Goal: Information Seeking & Learning: Learn about a topic

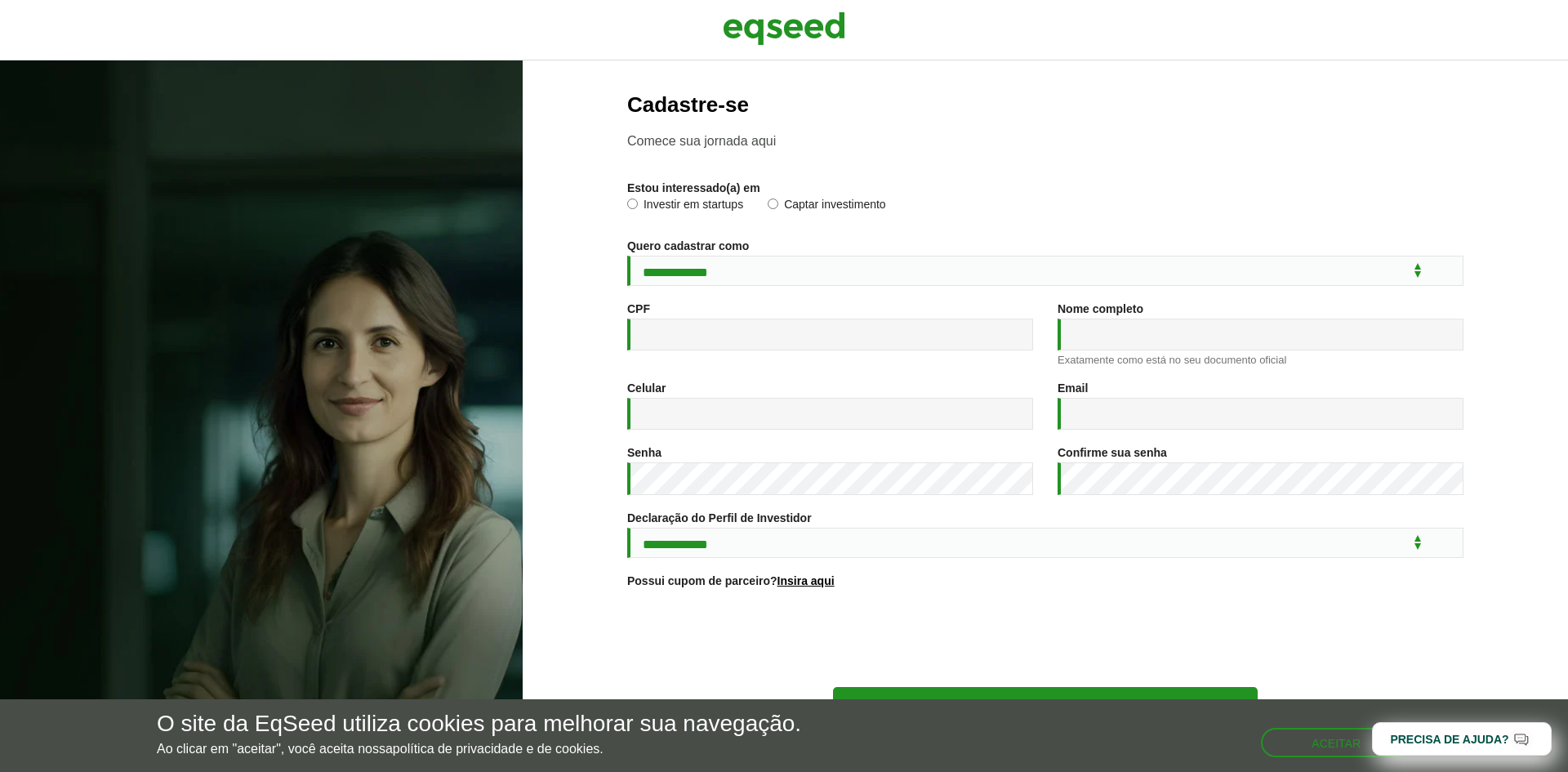
scroll to position [59, 0]
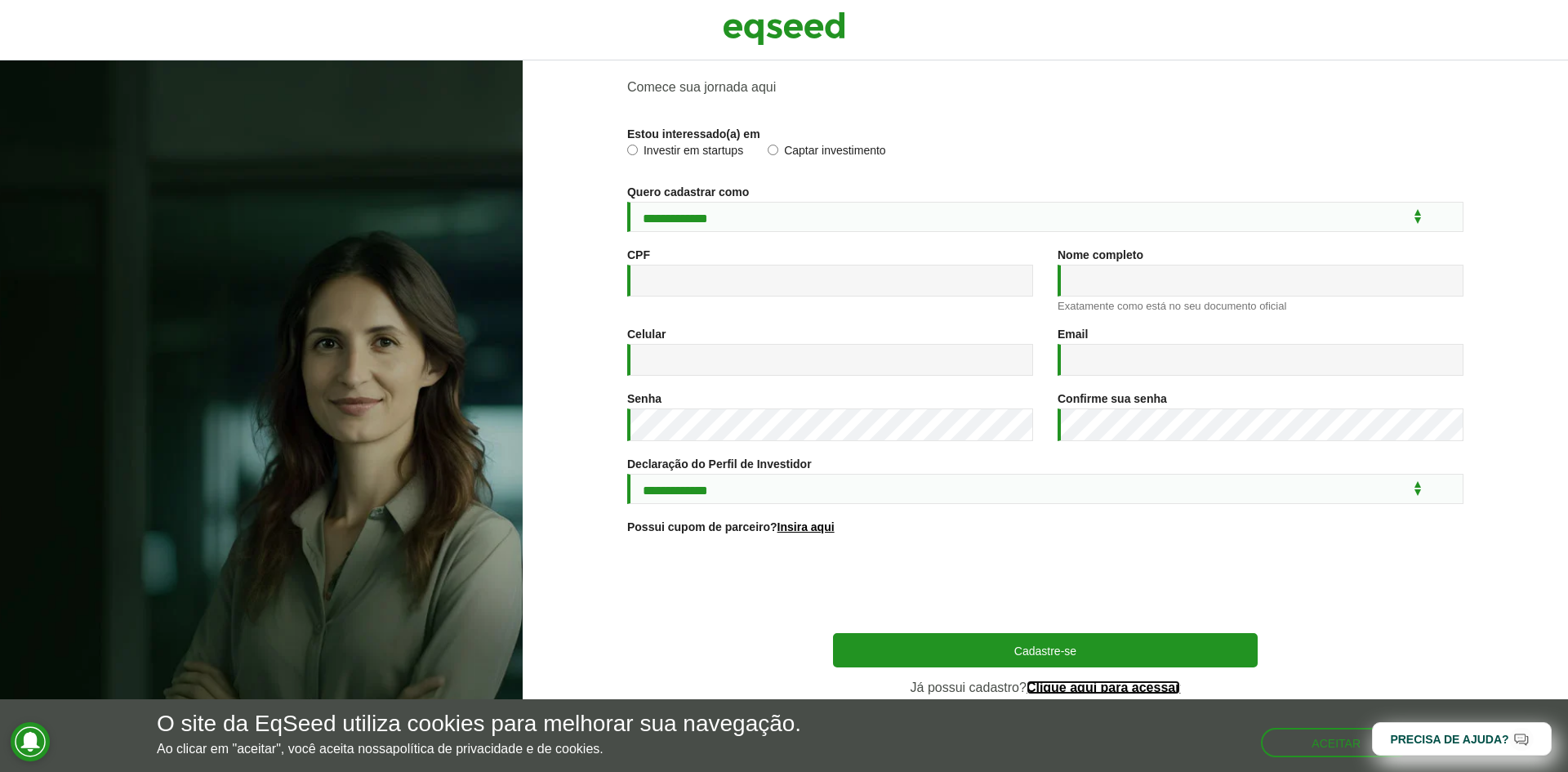
click at [1134, 685] on link "Clique aqui para acessar" at bounding box center [1104, 687] width 154 height 13
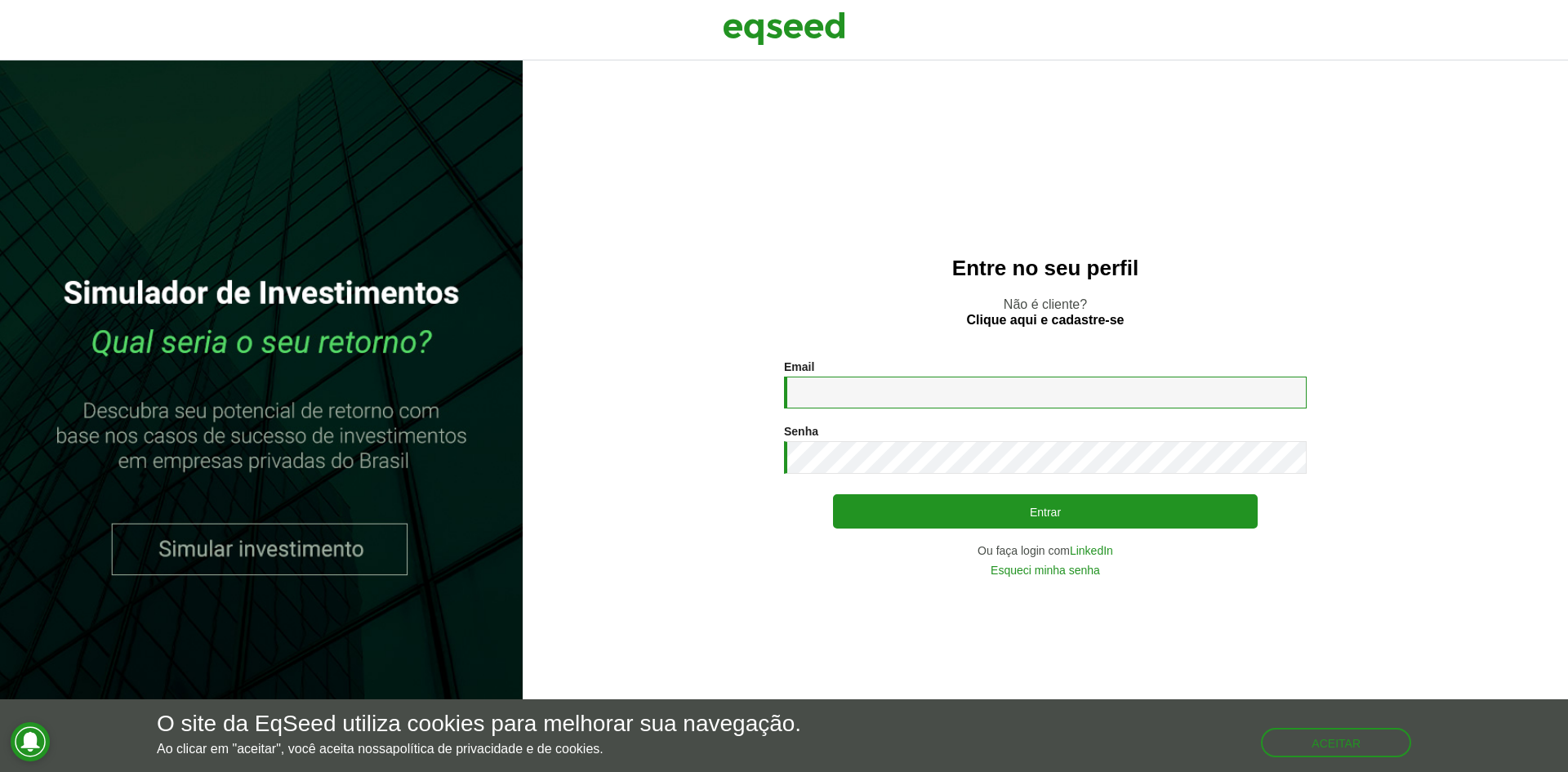
click at [875, 377] on input "Email *" at bounding box center [1045, 392] width 523 height 32
type input "**********"
click at [833, 494] on button "Entrar" at bounding box center [1045, 511] width 425 height 34
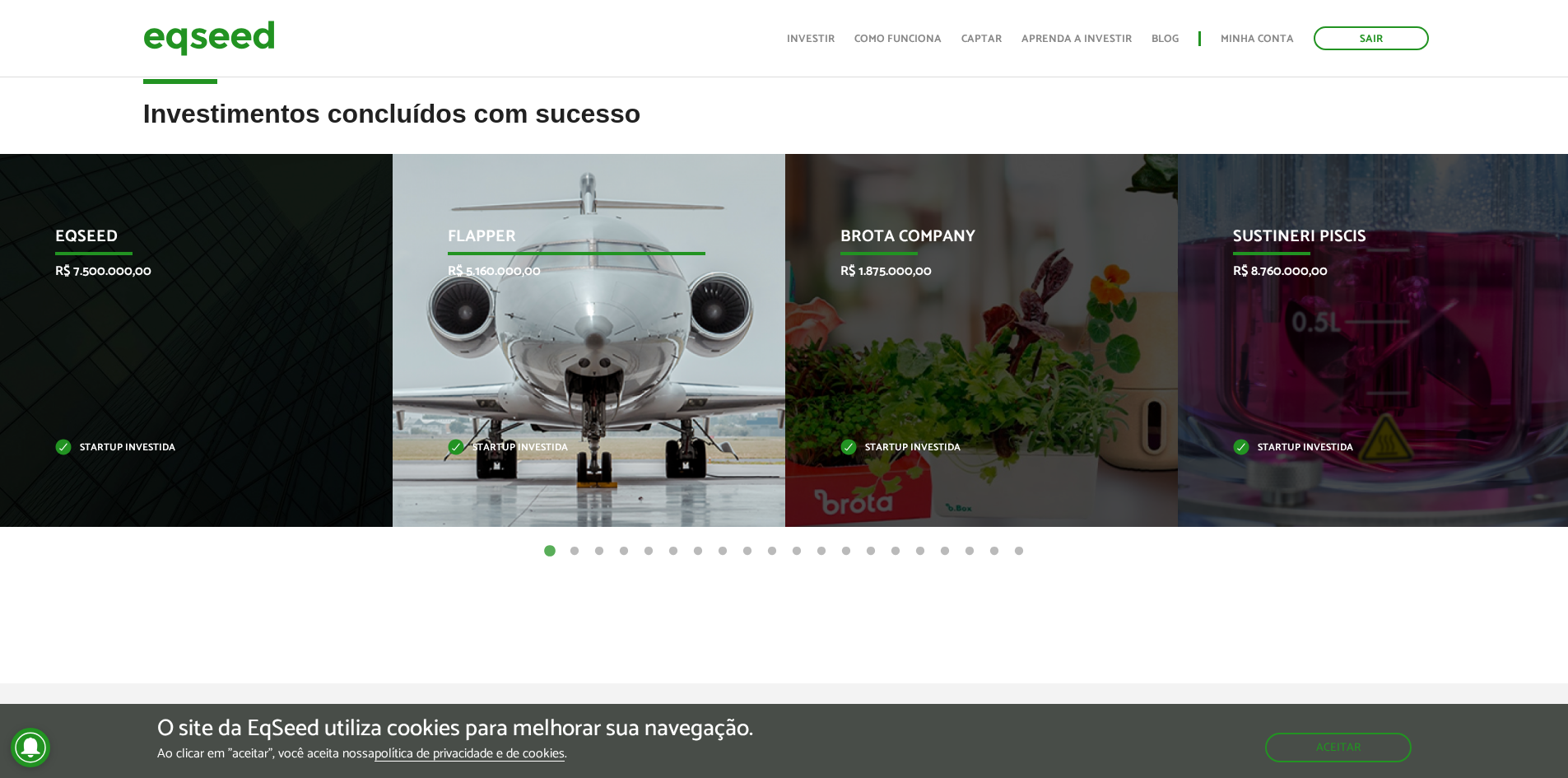
scroll to position [658, 0]
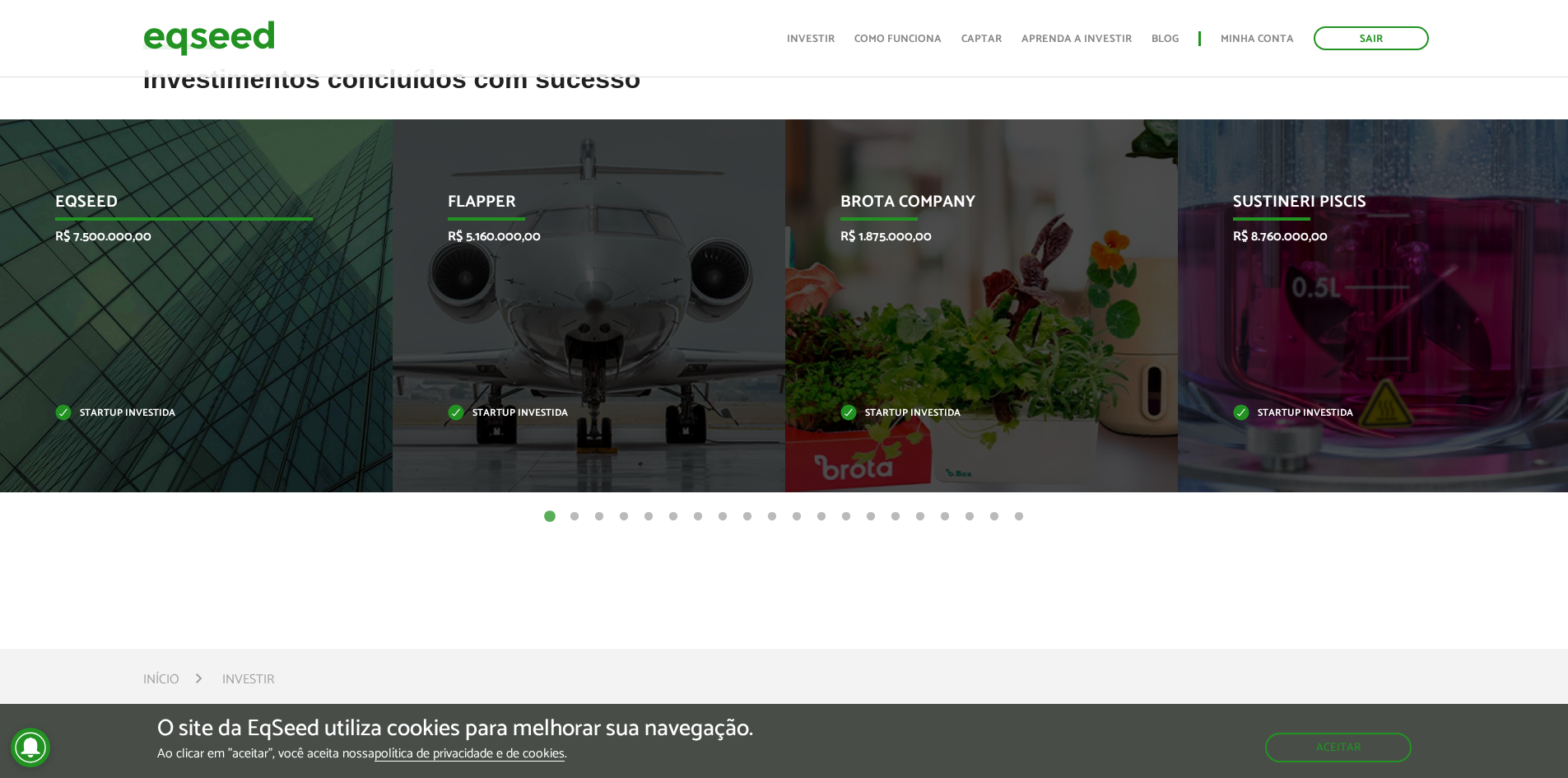
click at [161, 413] on p "Startup investida" at bounding box center [184, 413] width 258 height 9
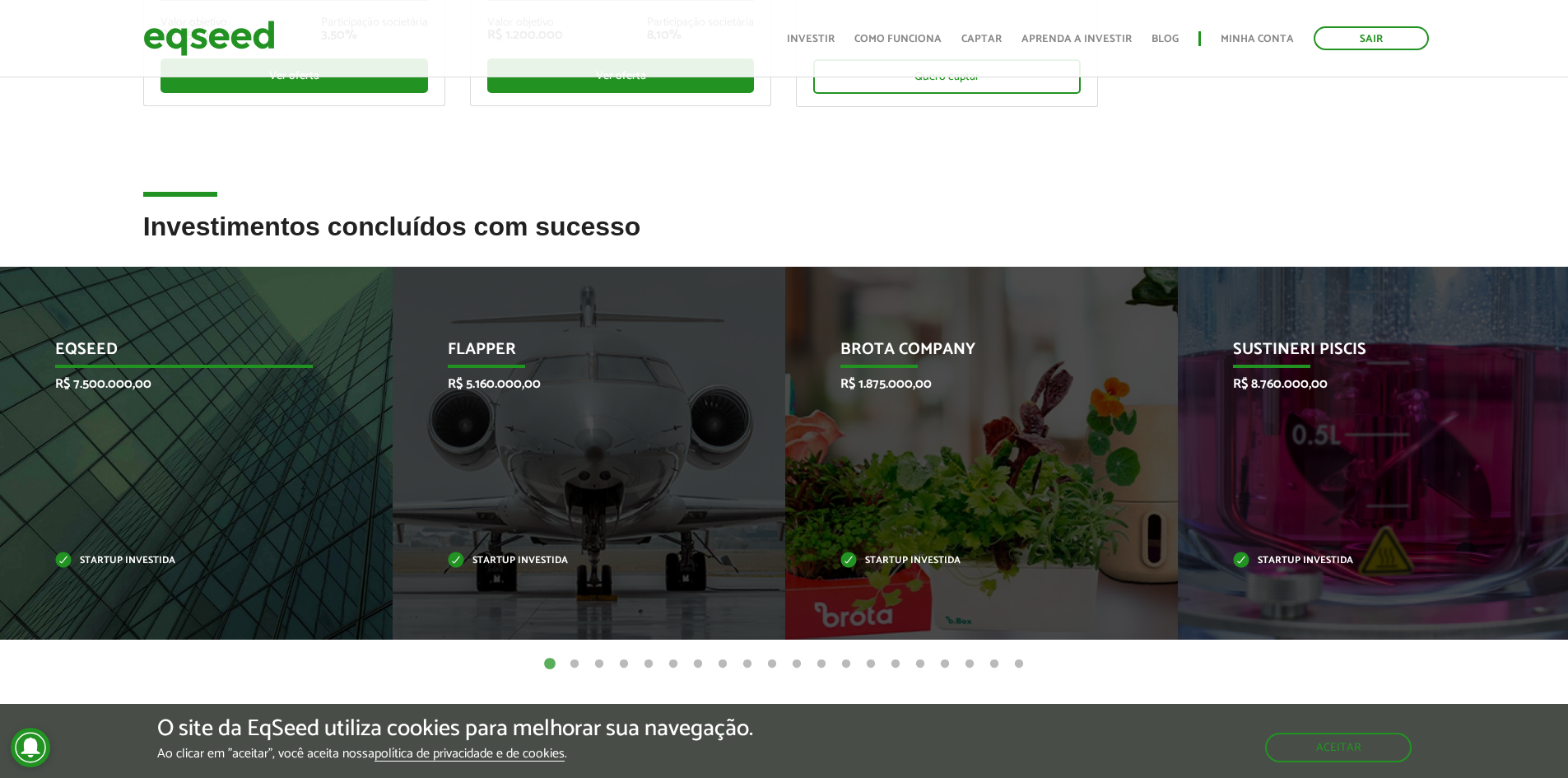
scroll to position [494, 0]
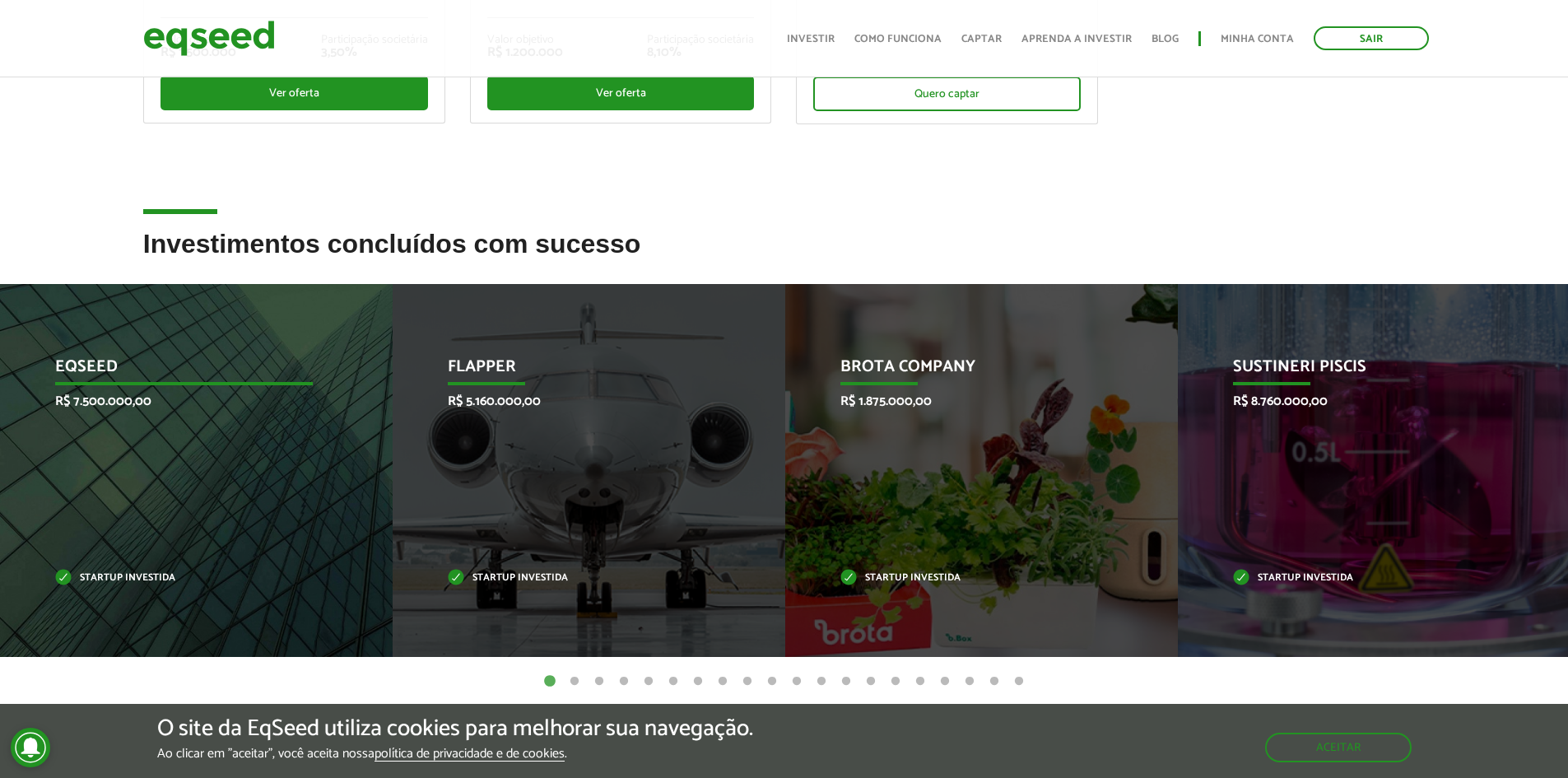
click at [151, 385] on div "EqSeed R$ 7.500.000,00 Startup investida" at bounding box center [184, 470] width 368 height 373
click at [122, 396] on p "R$ 7.500.000,00" at bounding box center [184, 401] width 258 height 16
click at [117, 404] on p "R$ 7.500.000,00" at bounding box center [184, 401] width 258 height 16
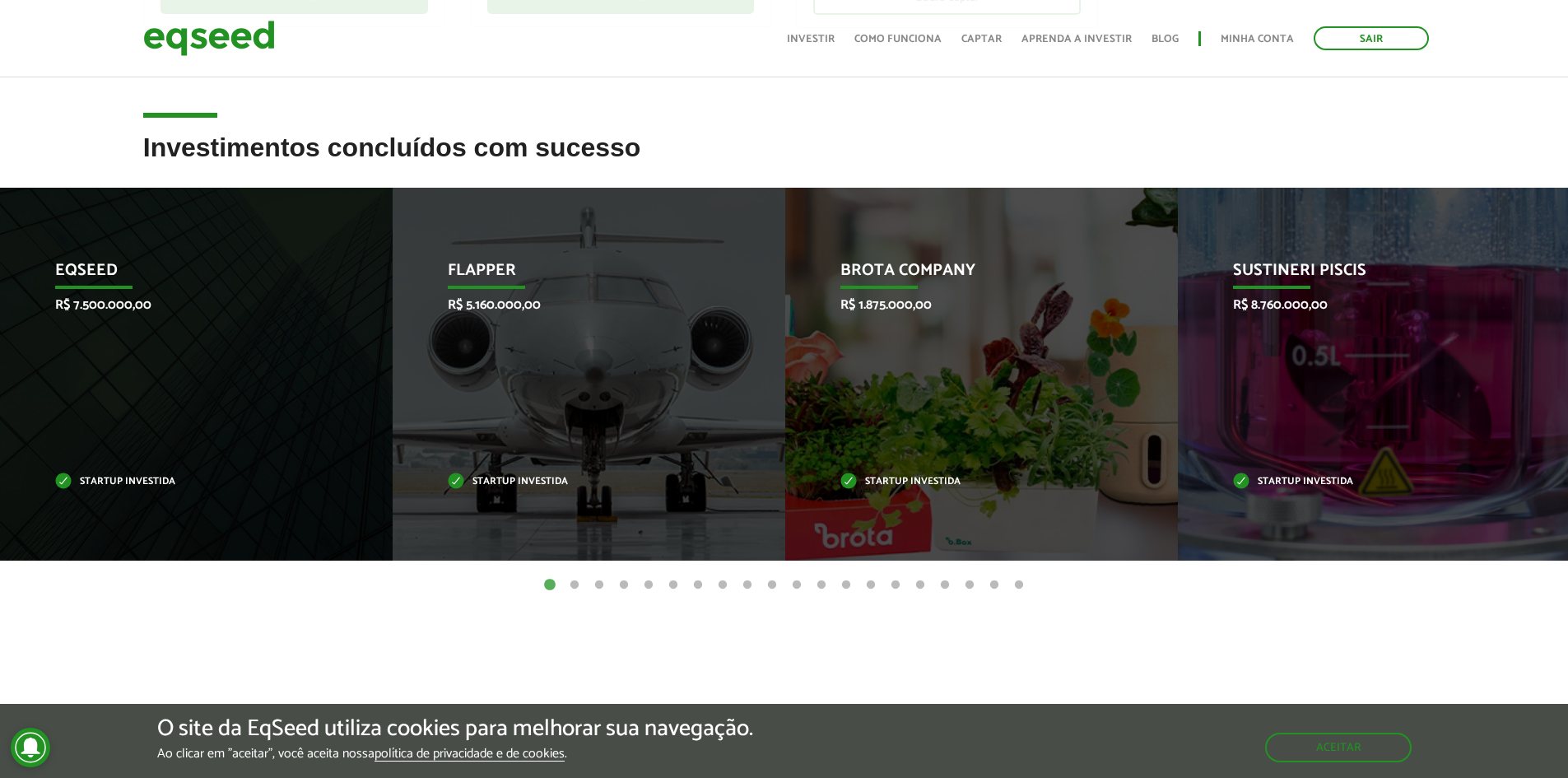
scroll to position [658, 0]
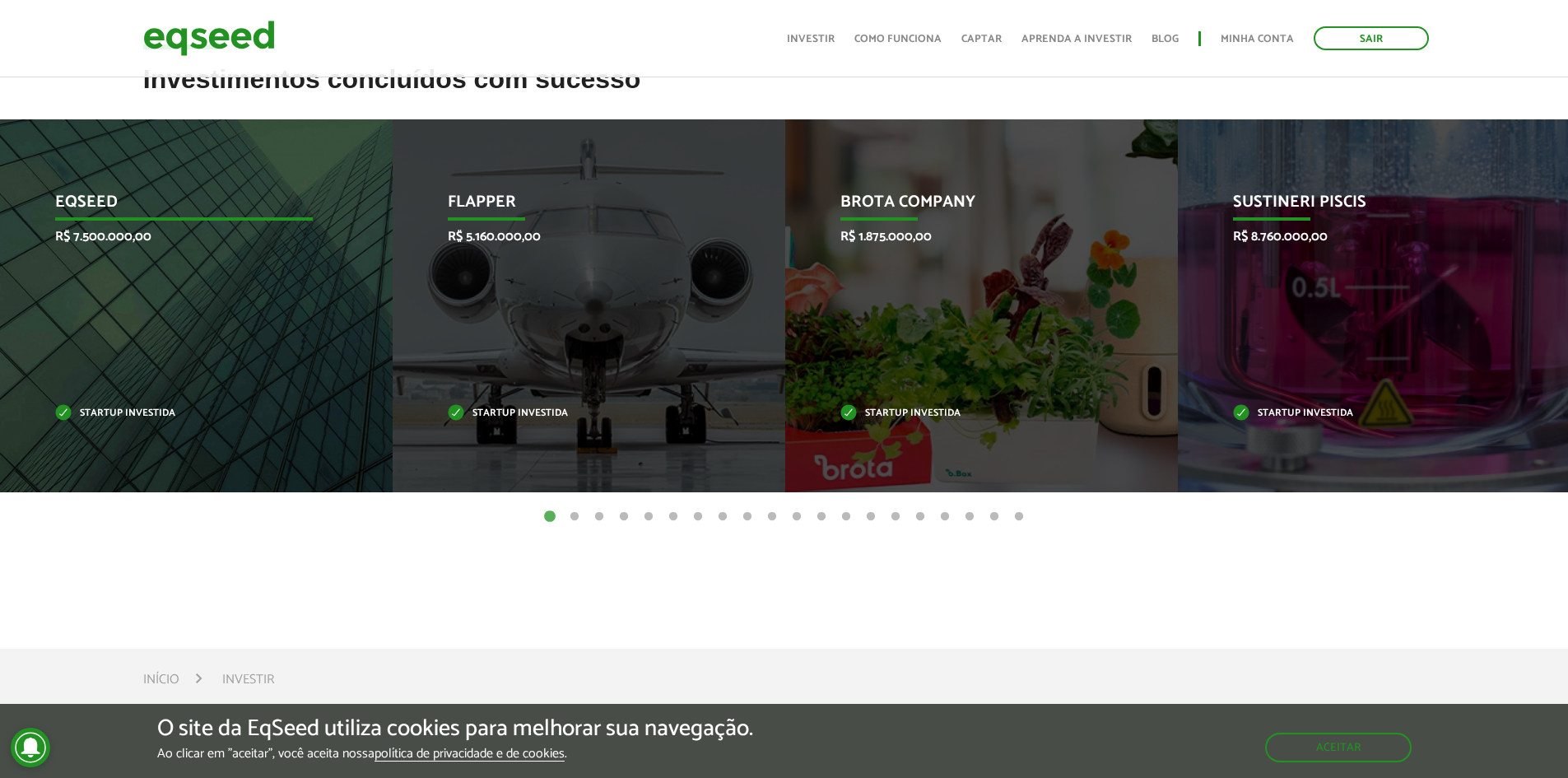
click at [236, 413] on p "Startup investida" at bounding box center [184, 413] width 258 height 9
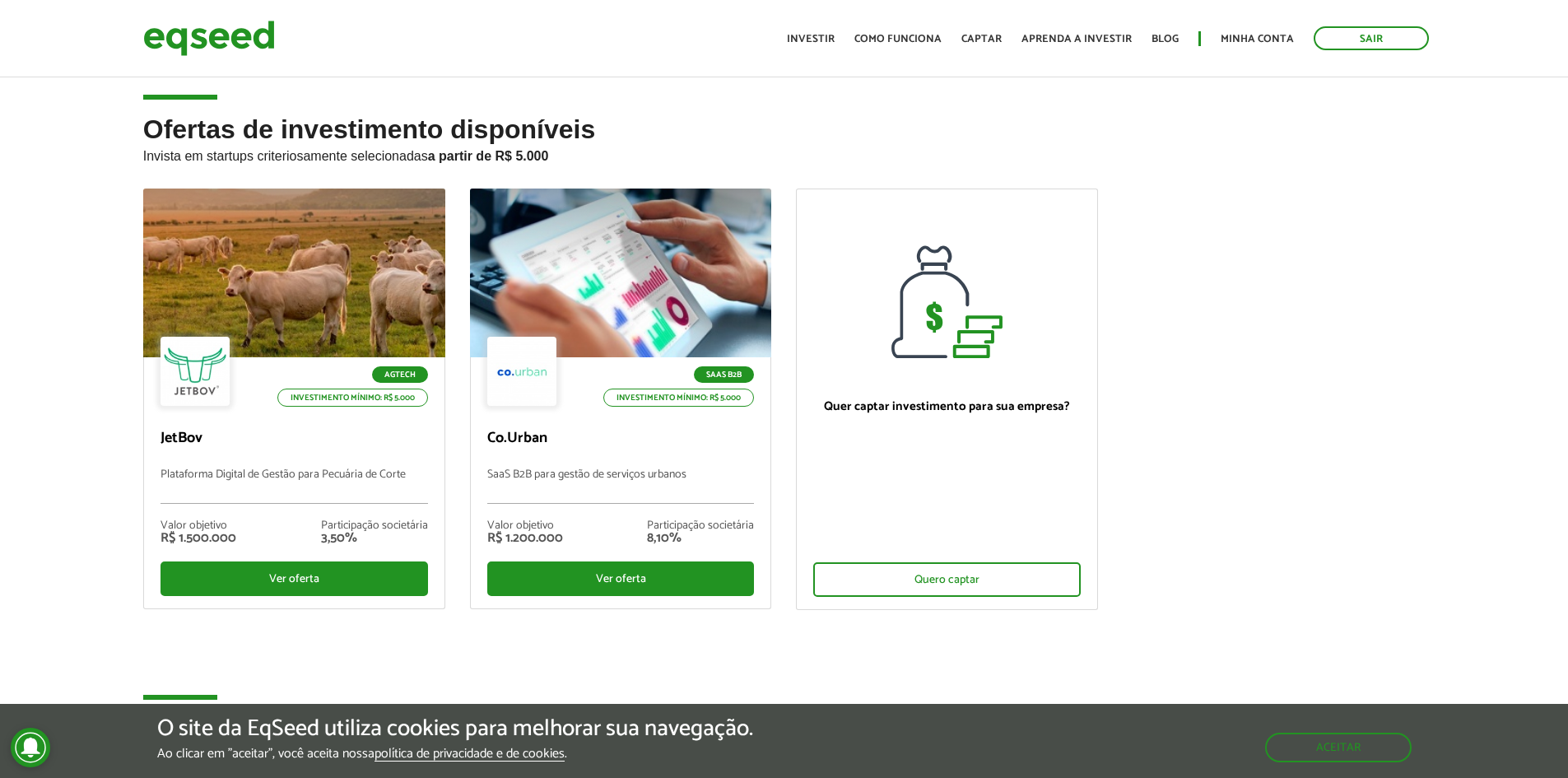
scroll to position [494, 0]
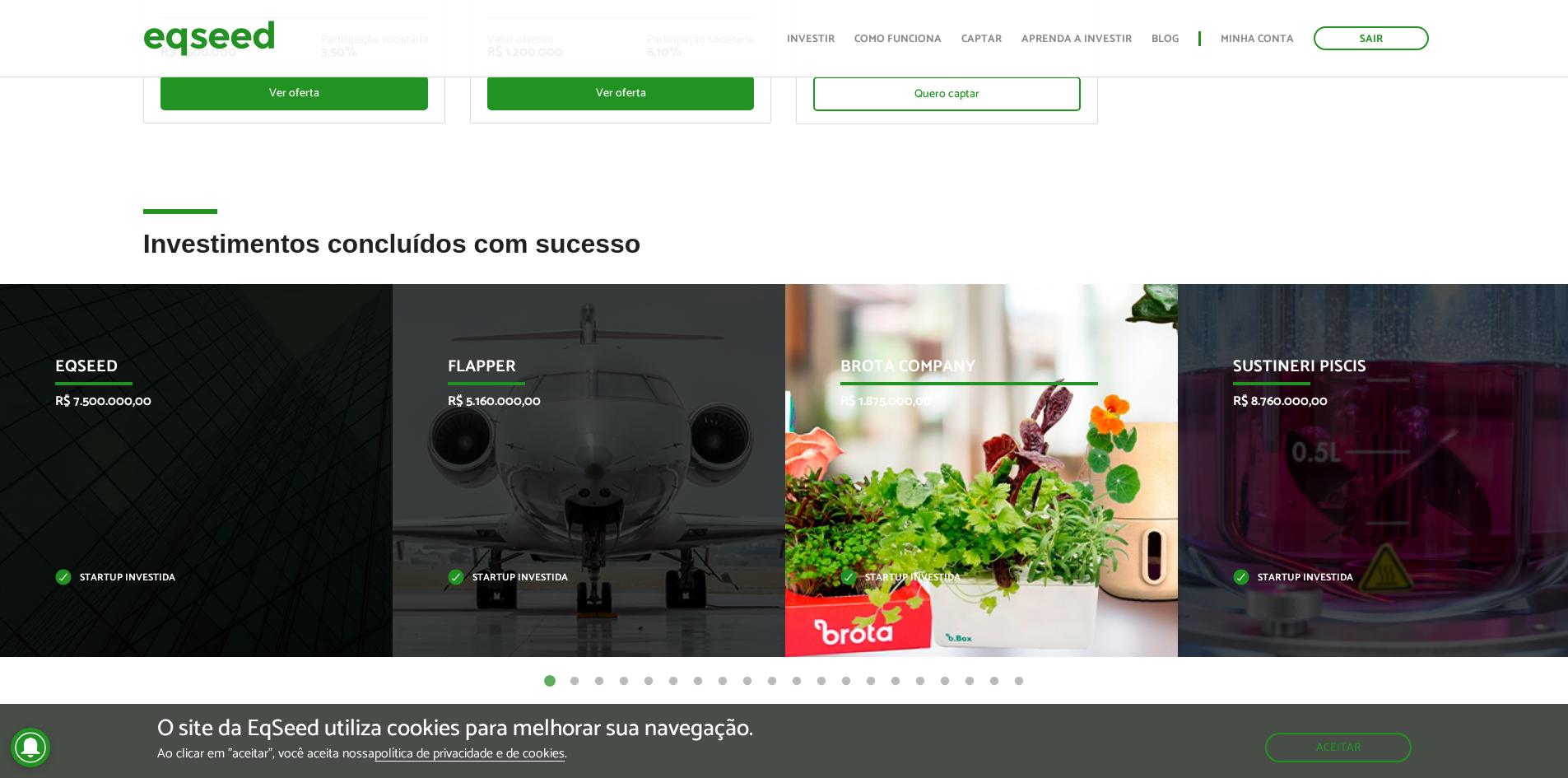
click at [915, 495] on div "Brota Company R$ 1.875.000,00 Startup investida" at bounding box center [969, 470] width 368 height 373
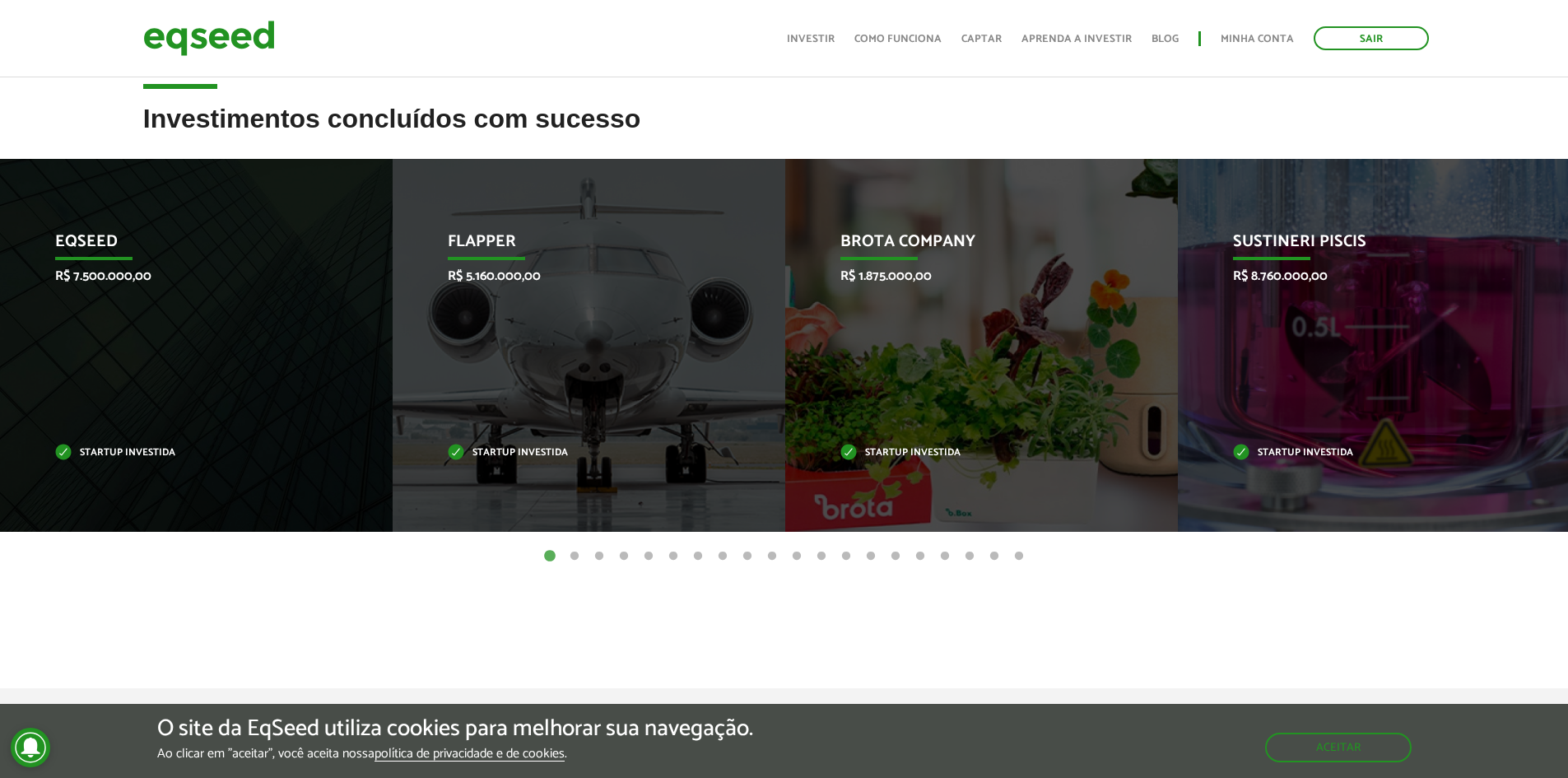
scroll to position [658, 0]
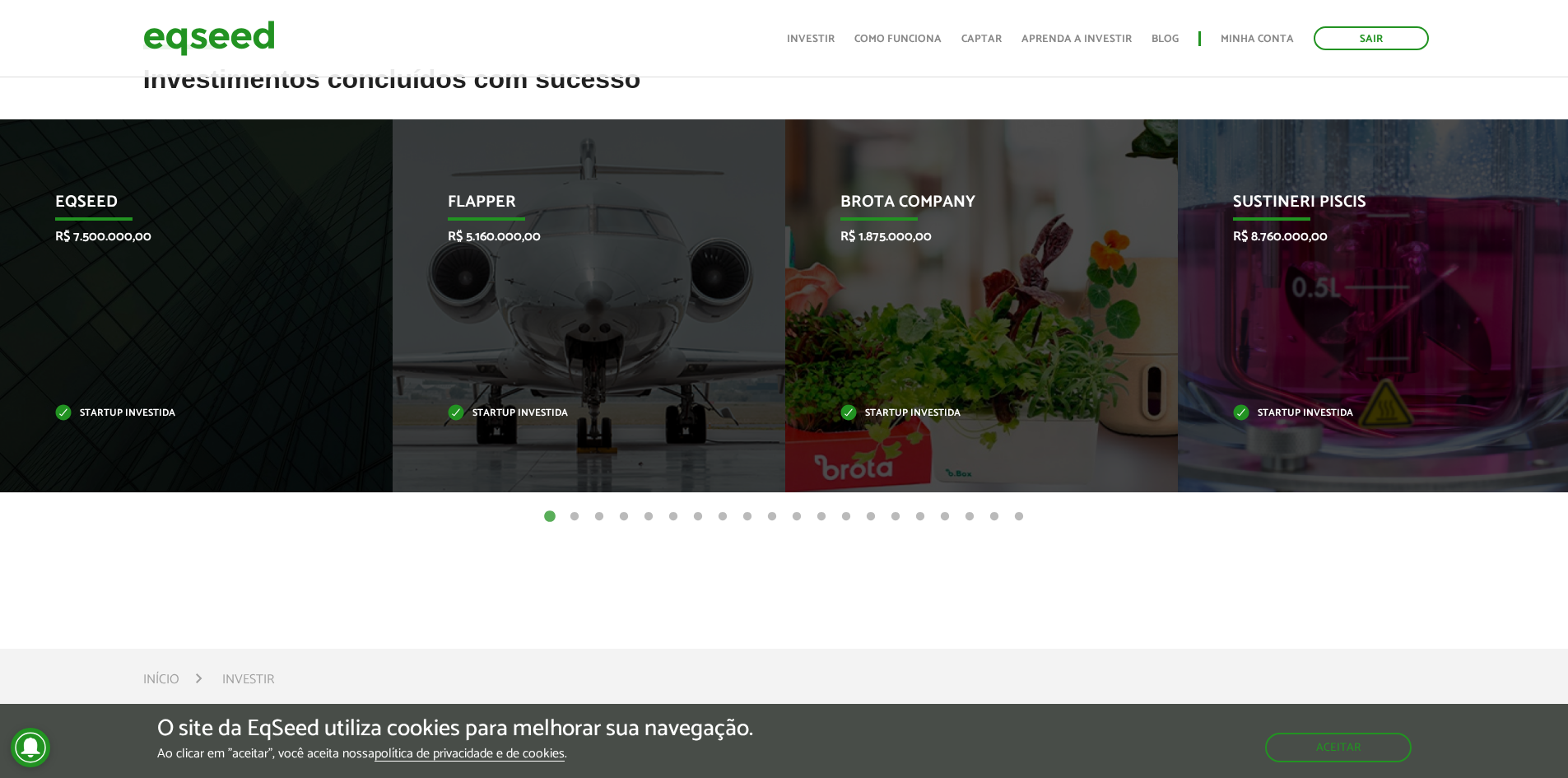
click at [574, 520] on button "2" at bounding box center [575, 517] width 17 height 17
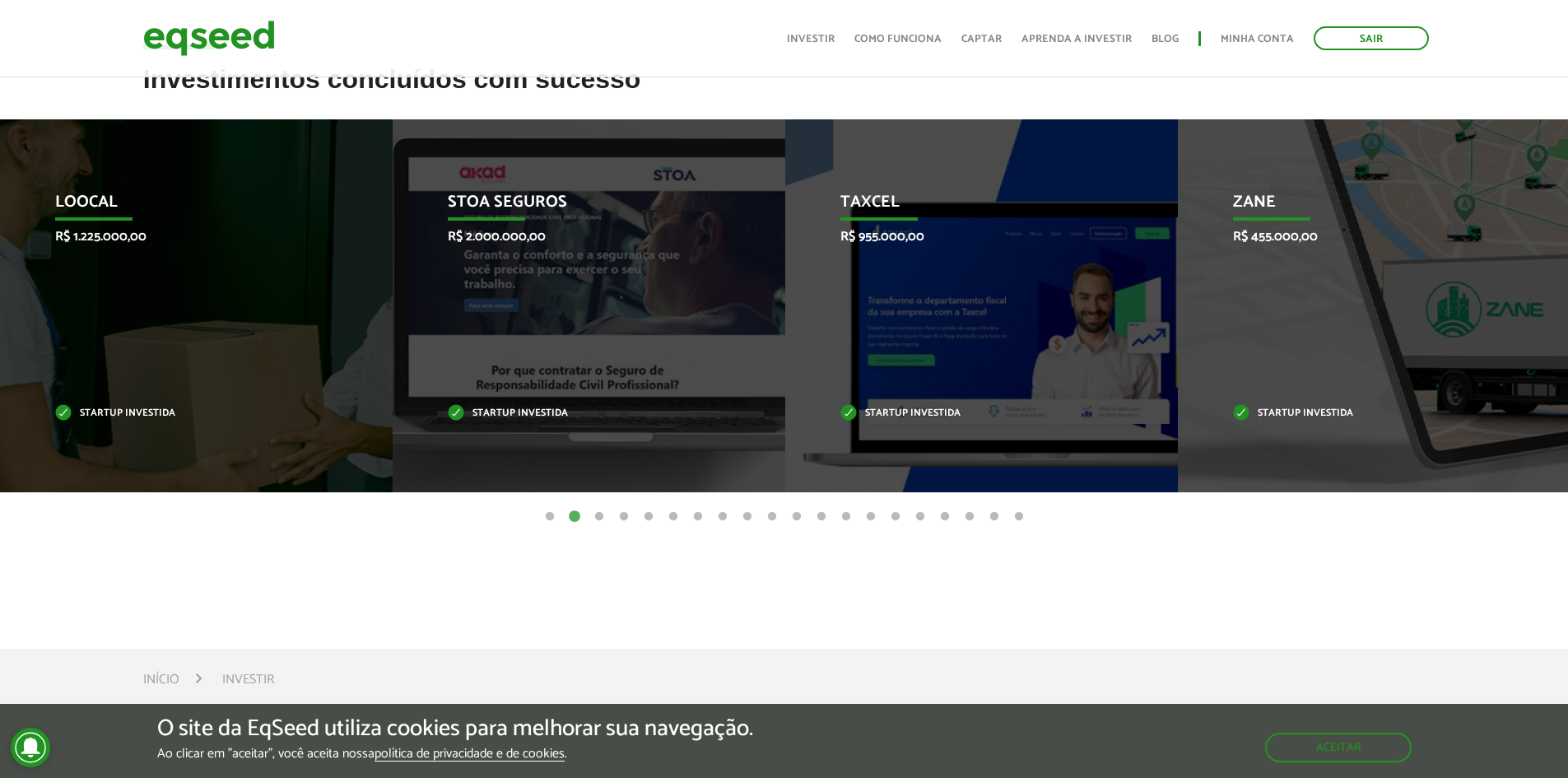
click at [602, 518] on button "3" at bounding box center [600, 517] width 17 height 17
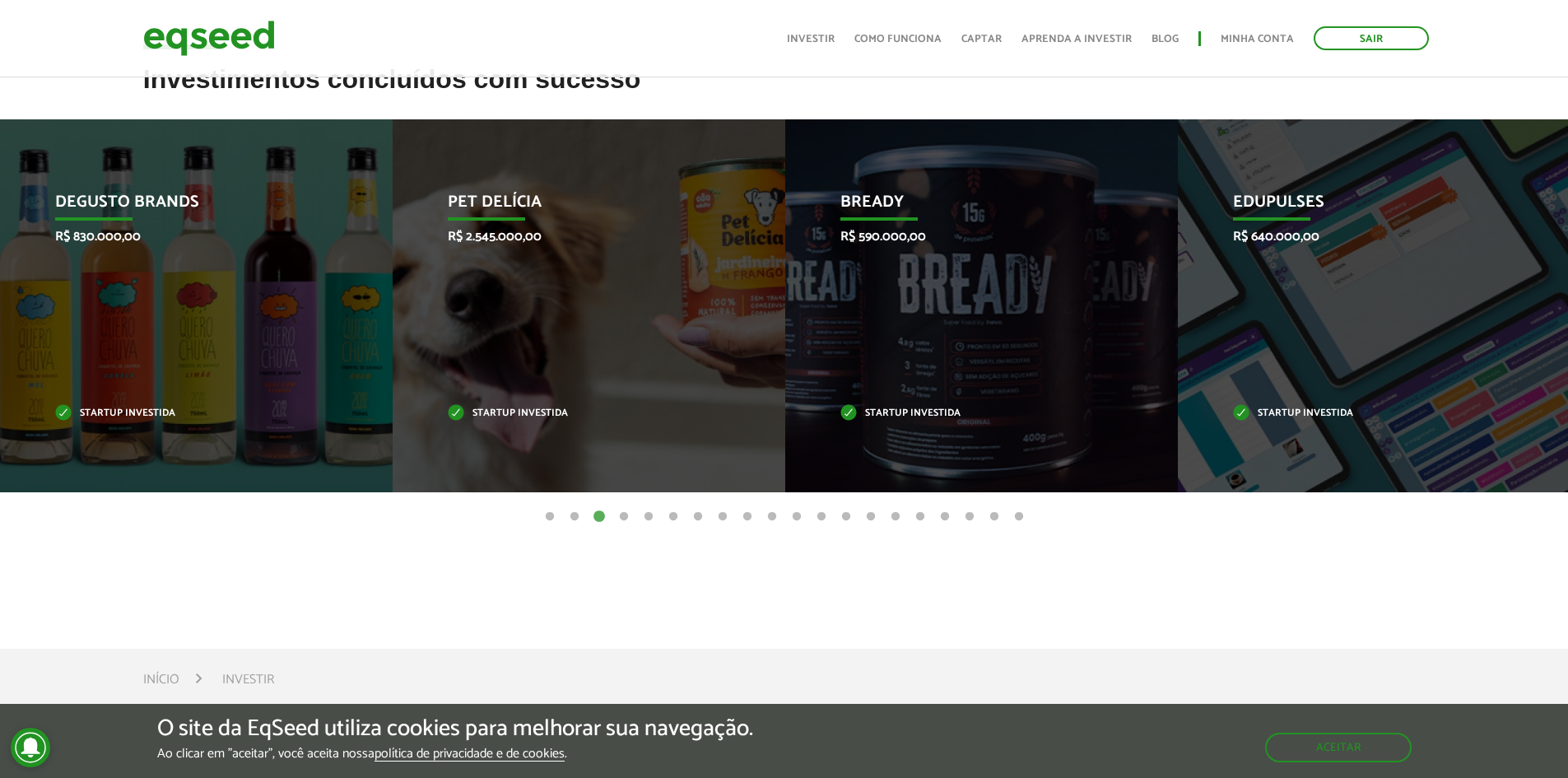
click at [640, 518] on button "5" at bounding box center [648, 517] width 17 height 17
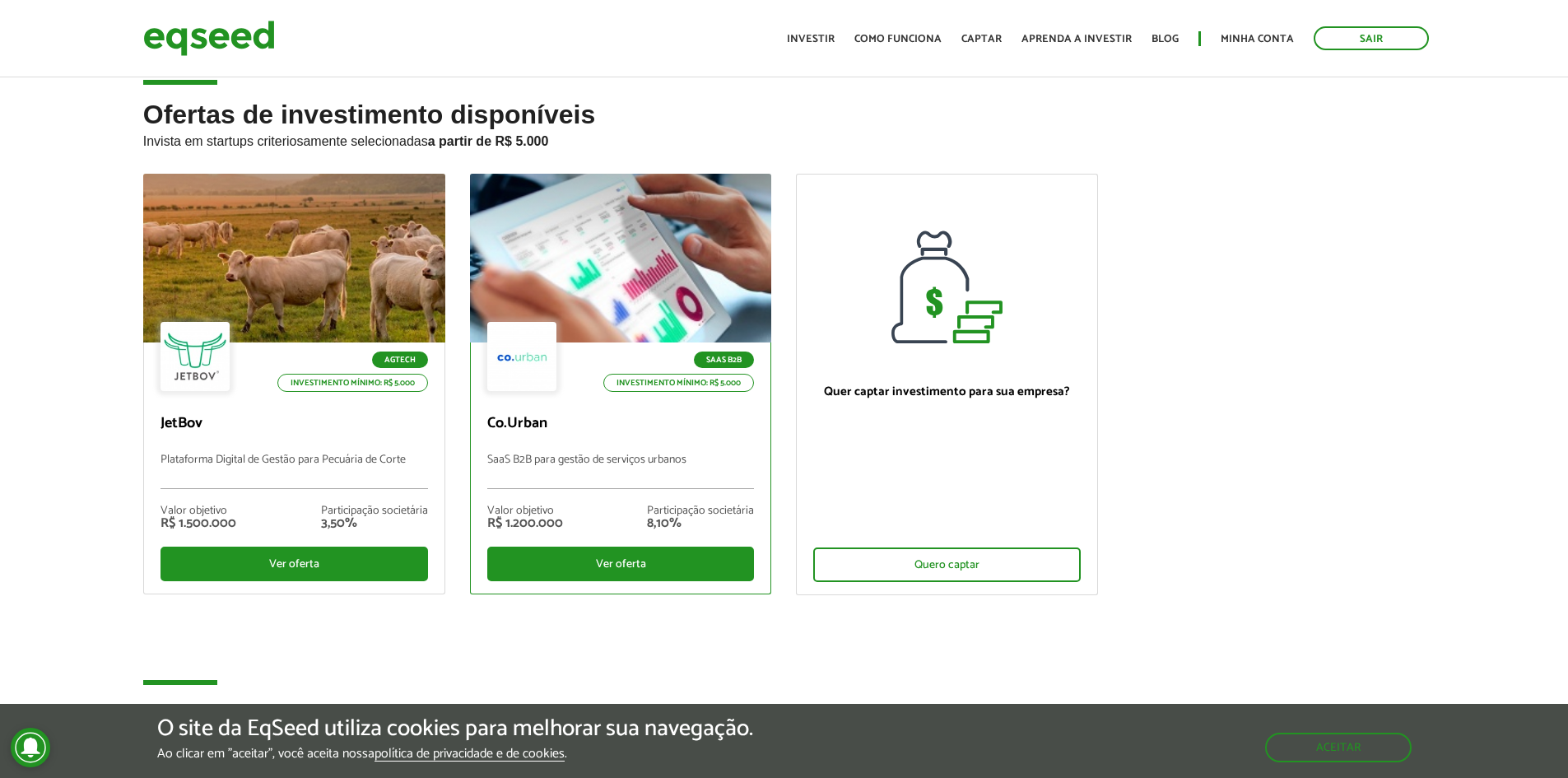
scroll to position [0, 0]
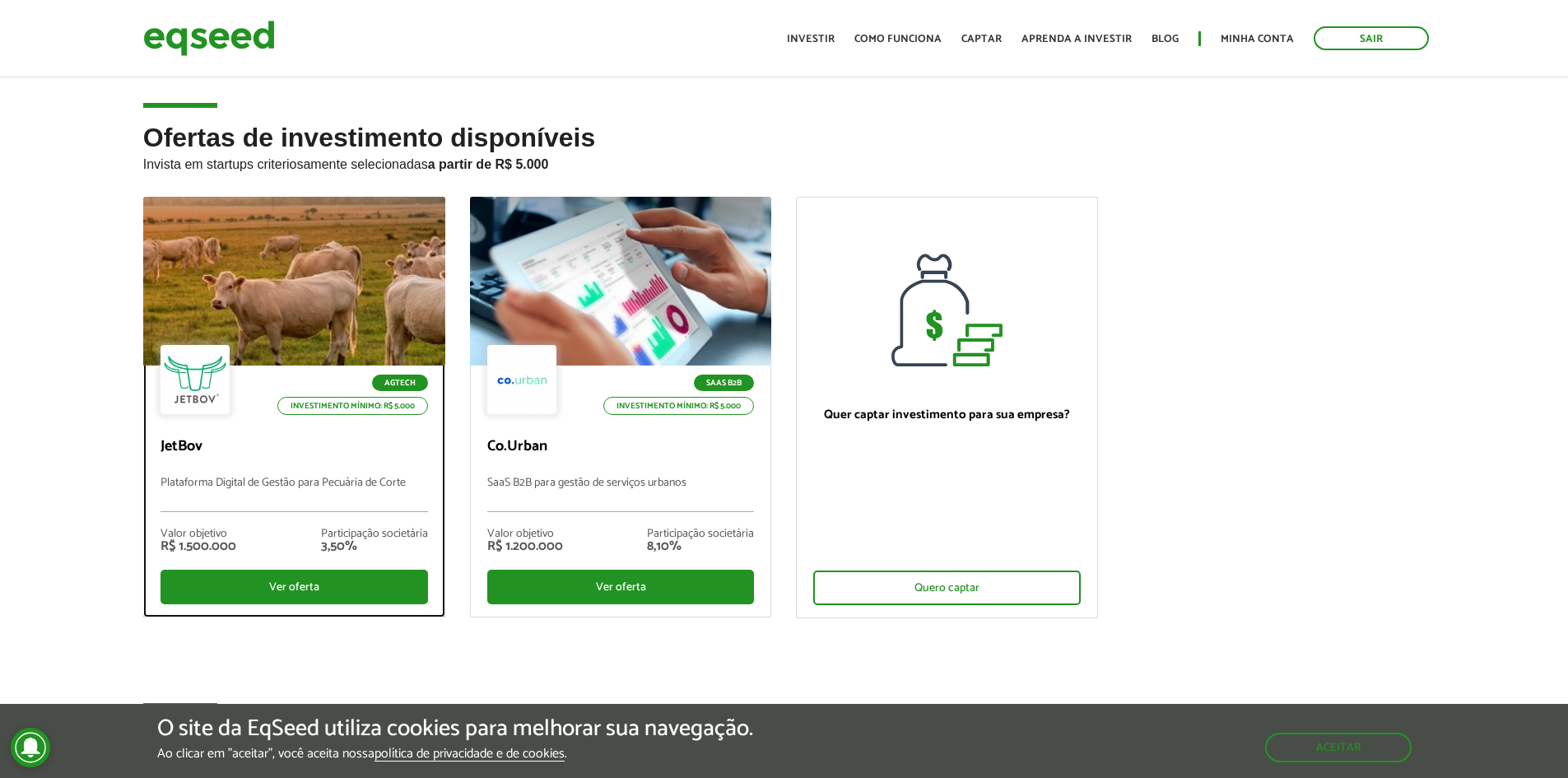
click at [394, 408] on p "Investimento mínimo: R$ 5.000" at bounding box center [352, 406] width 151 height 18
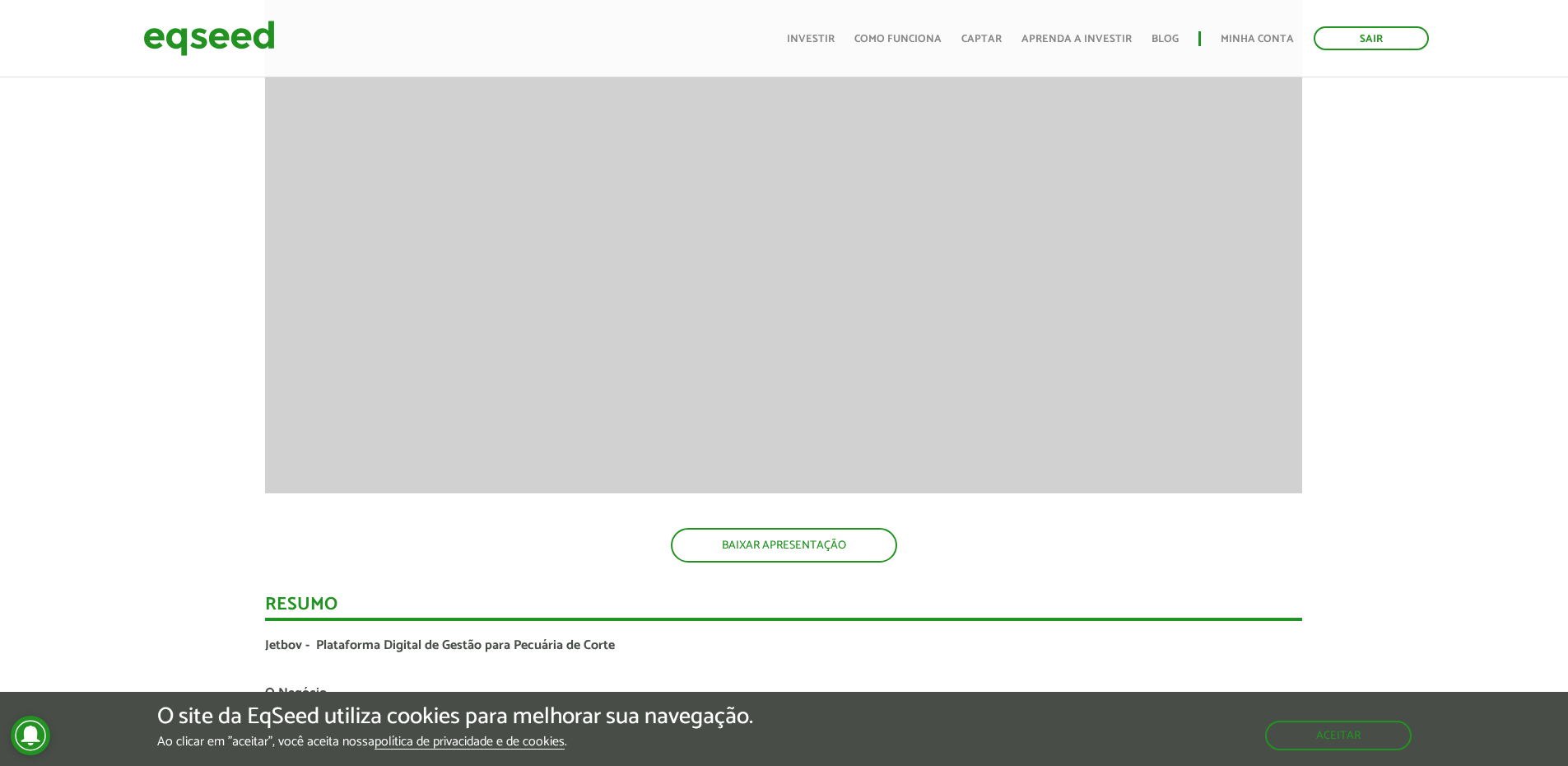
scroll to position [2360, 0]
click at [264, 39] on img at bounding box center [208, 38] width 131 height 44
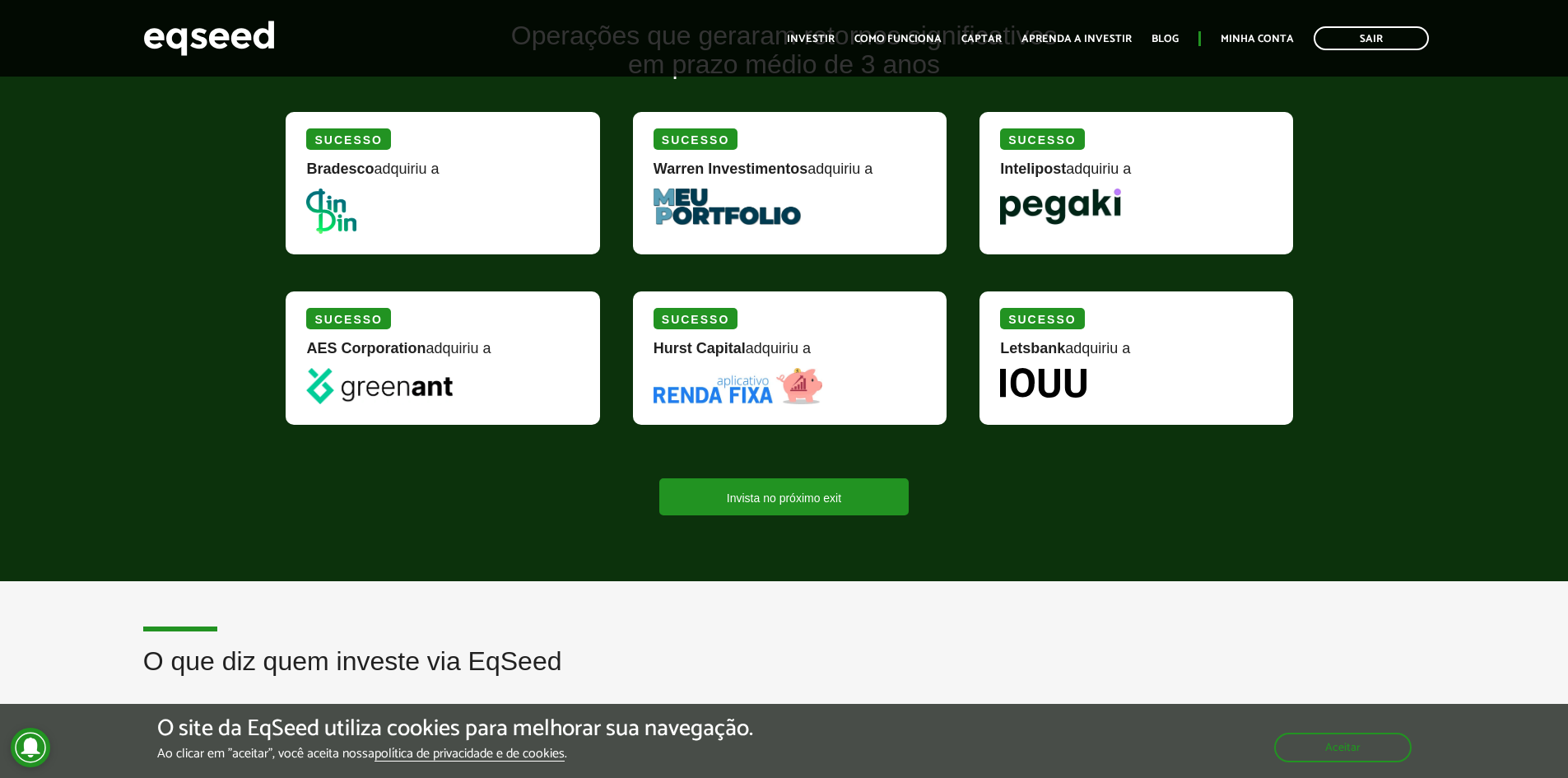
scroll to position [1893, 0]
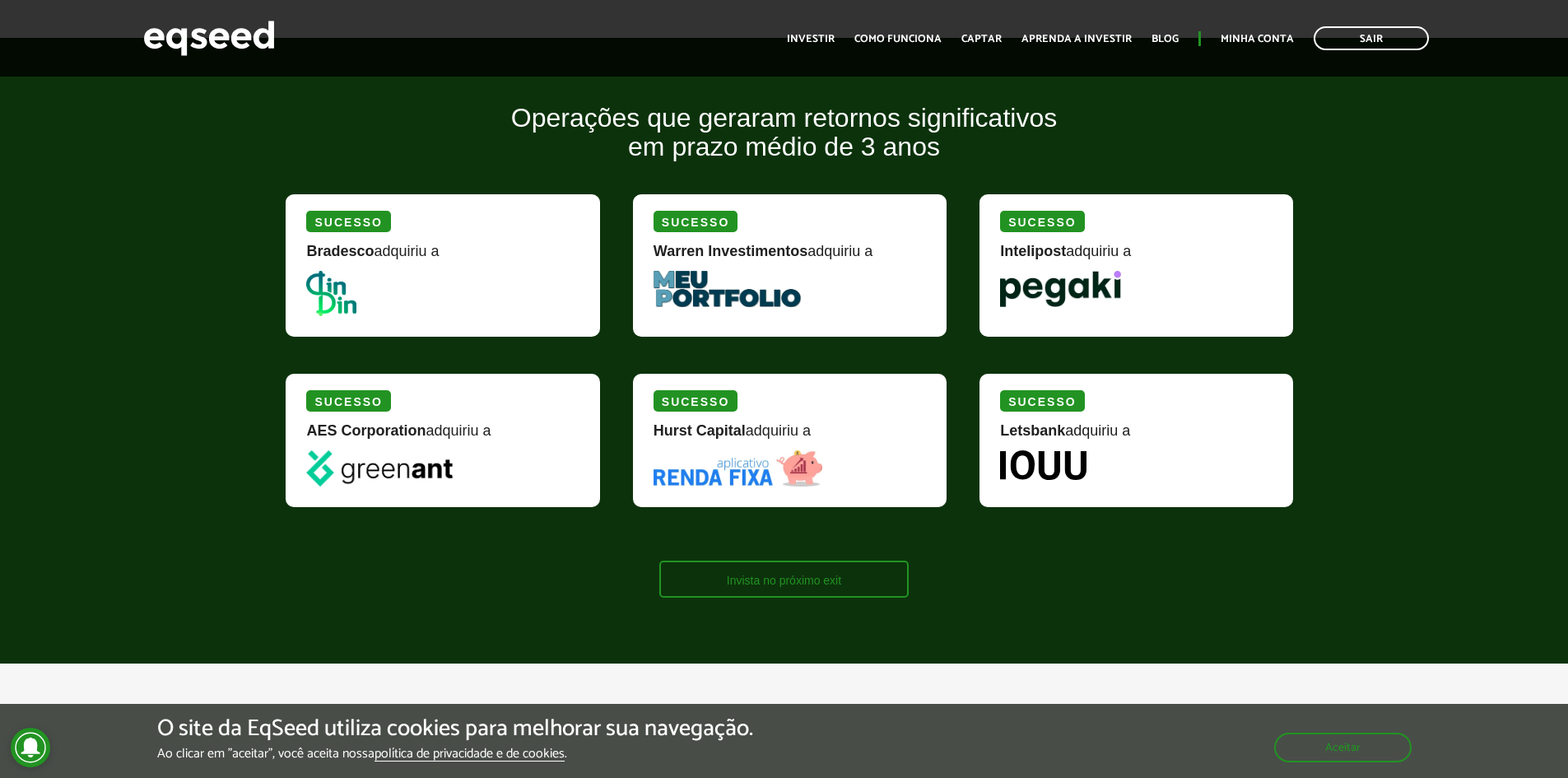
click at [817, 574] on link "Invista no próximo exit" at bounding box center [784, 579] width 250 height 37
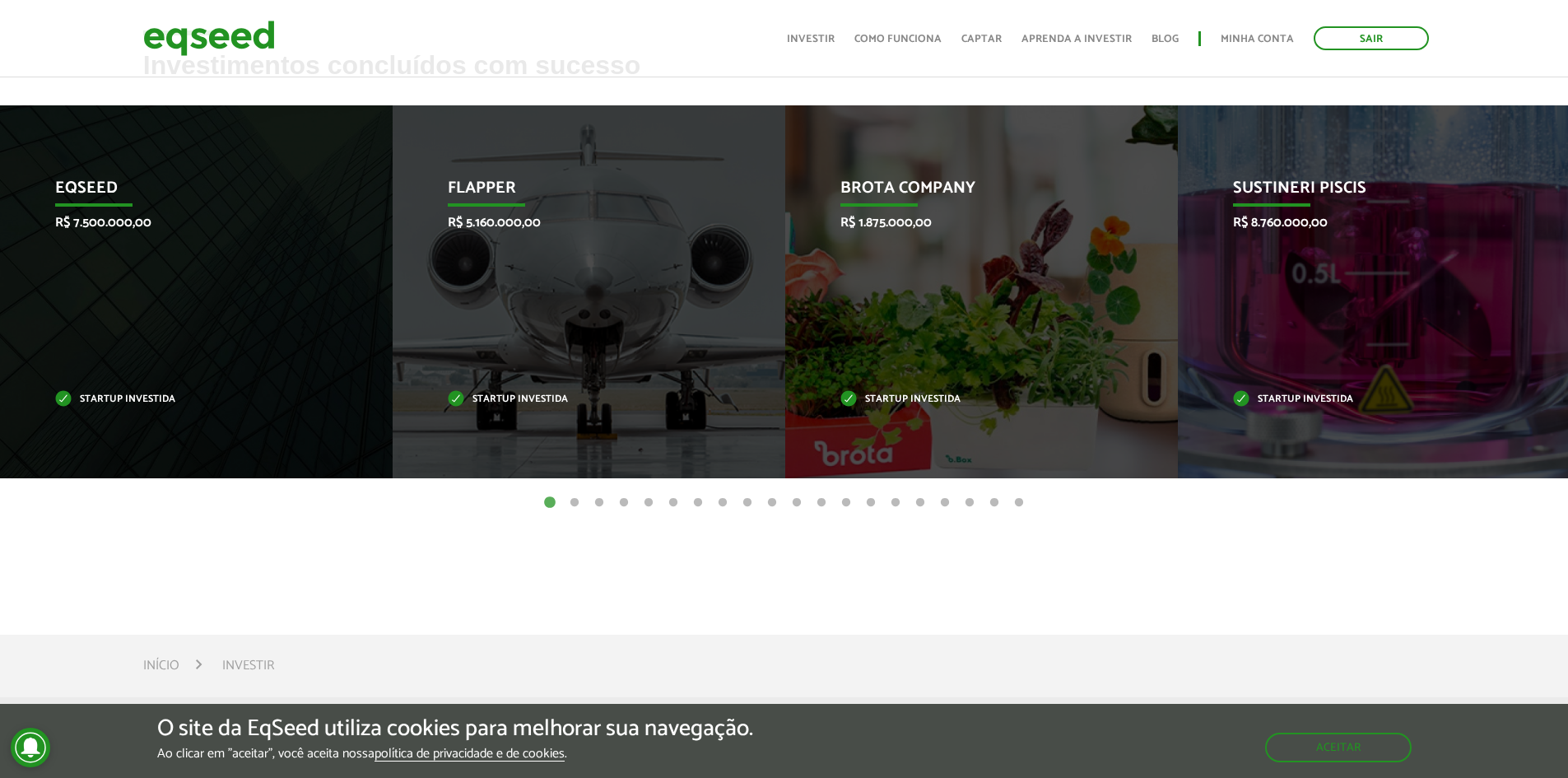
scroll to position [823, 0]
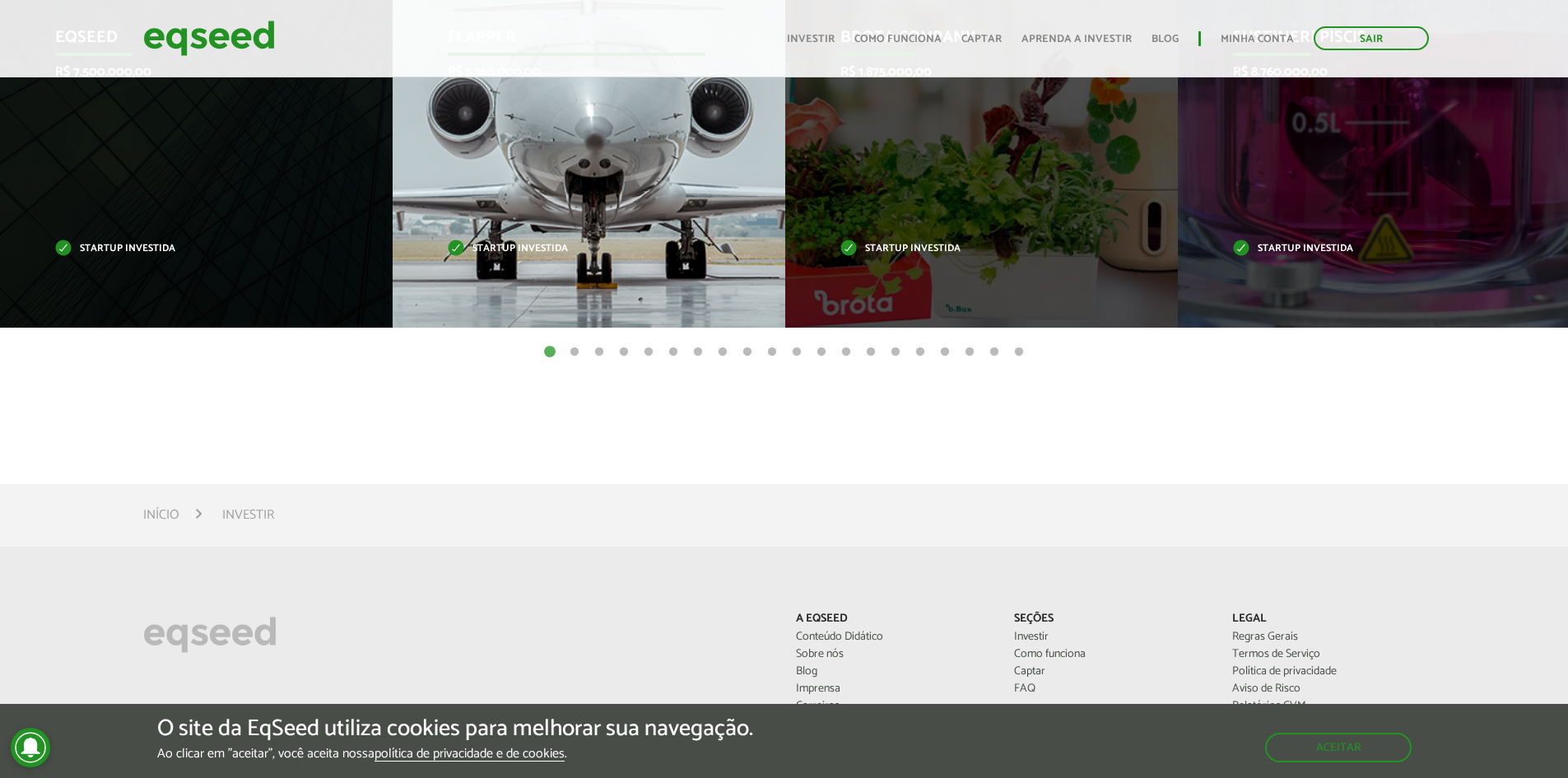
click at [581, 273] on div "Flapper R$ 5.160.000,00 Startup investida" at bounding box center [576, 141] width 368 height 373
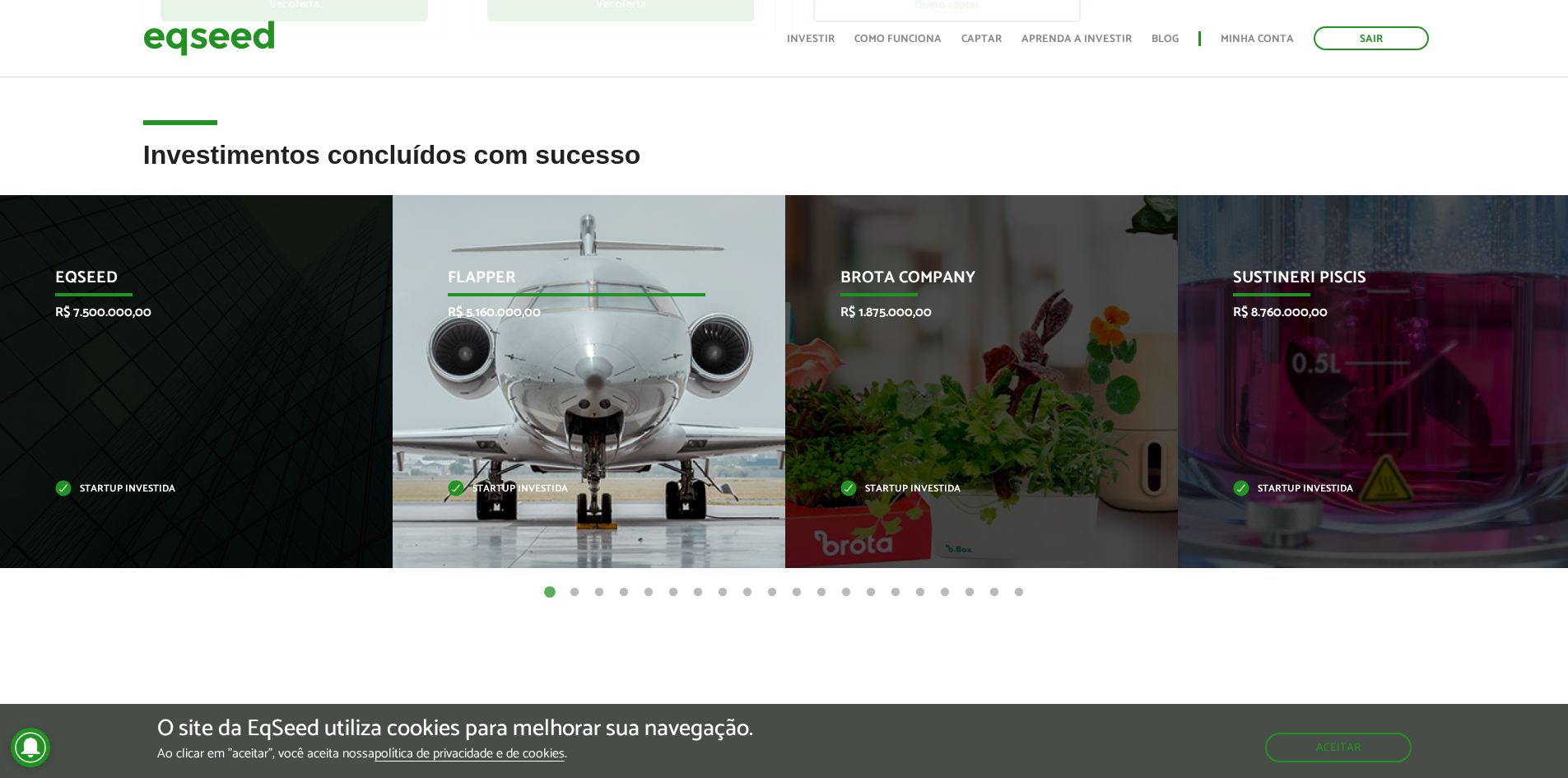
scroll to position [576, 0]
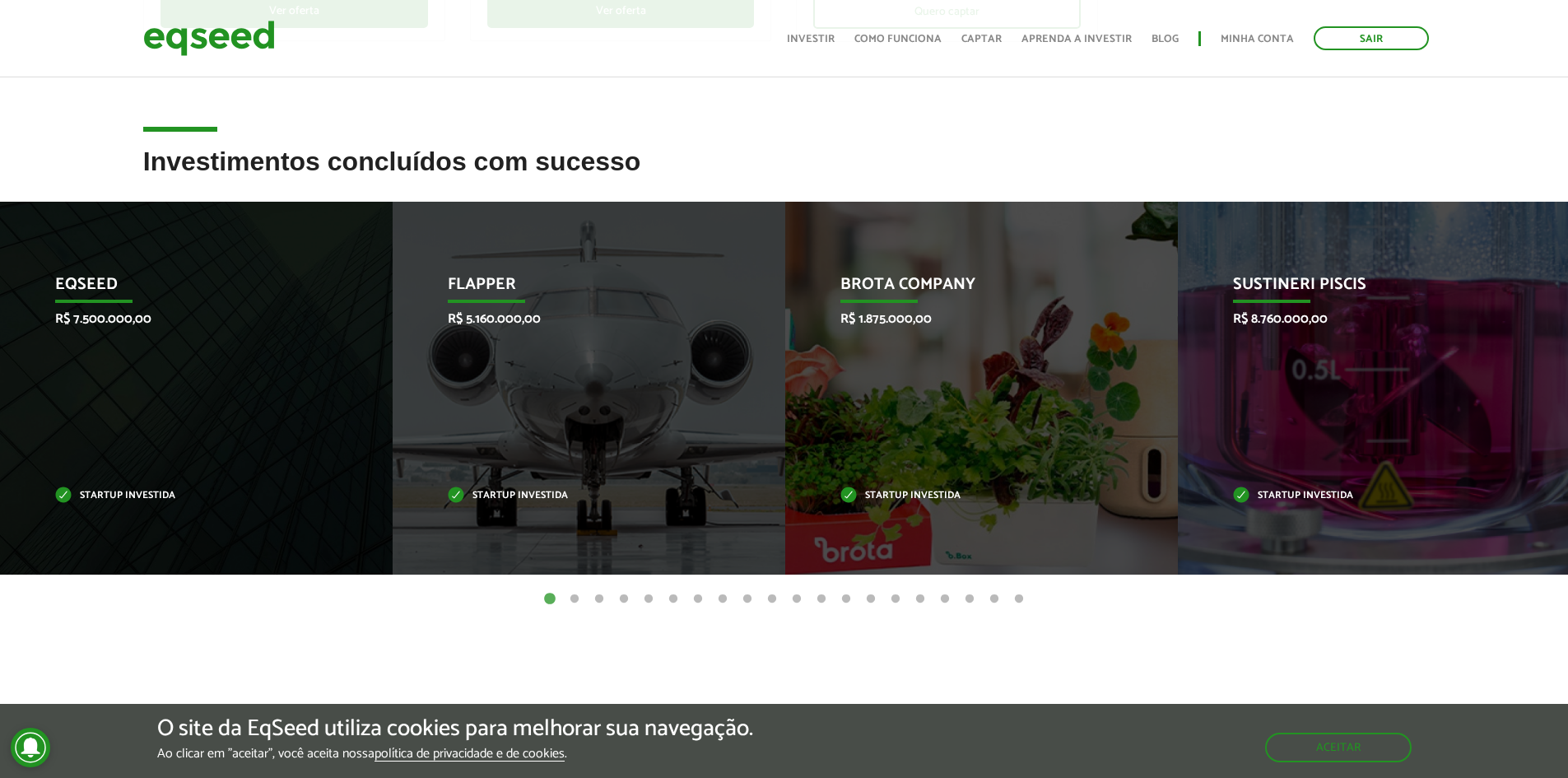
click at [572, 594] on button "2" at bounding box center [575, 599] width 17 height 17
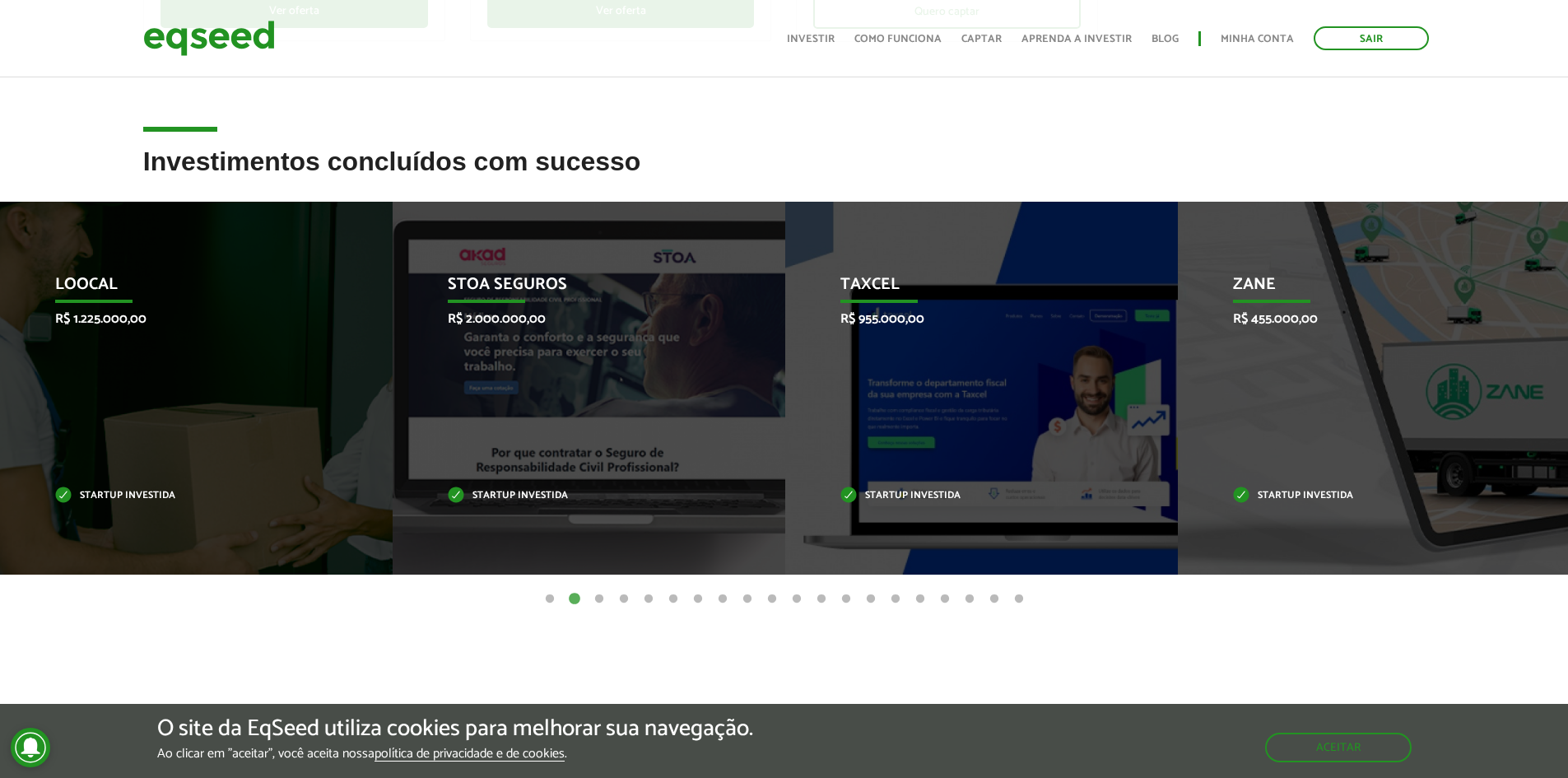
click at [604, 604] on button "3" at bounding box center [600, 599] width 17 height 17
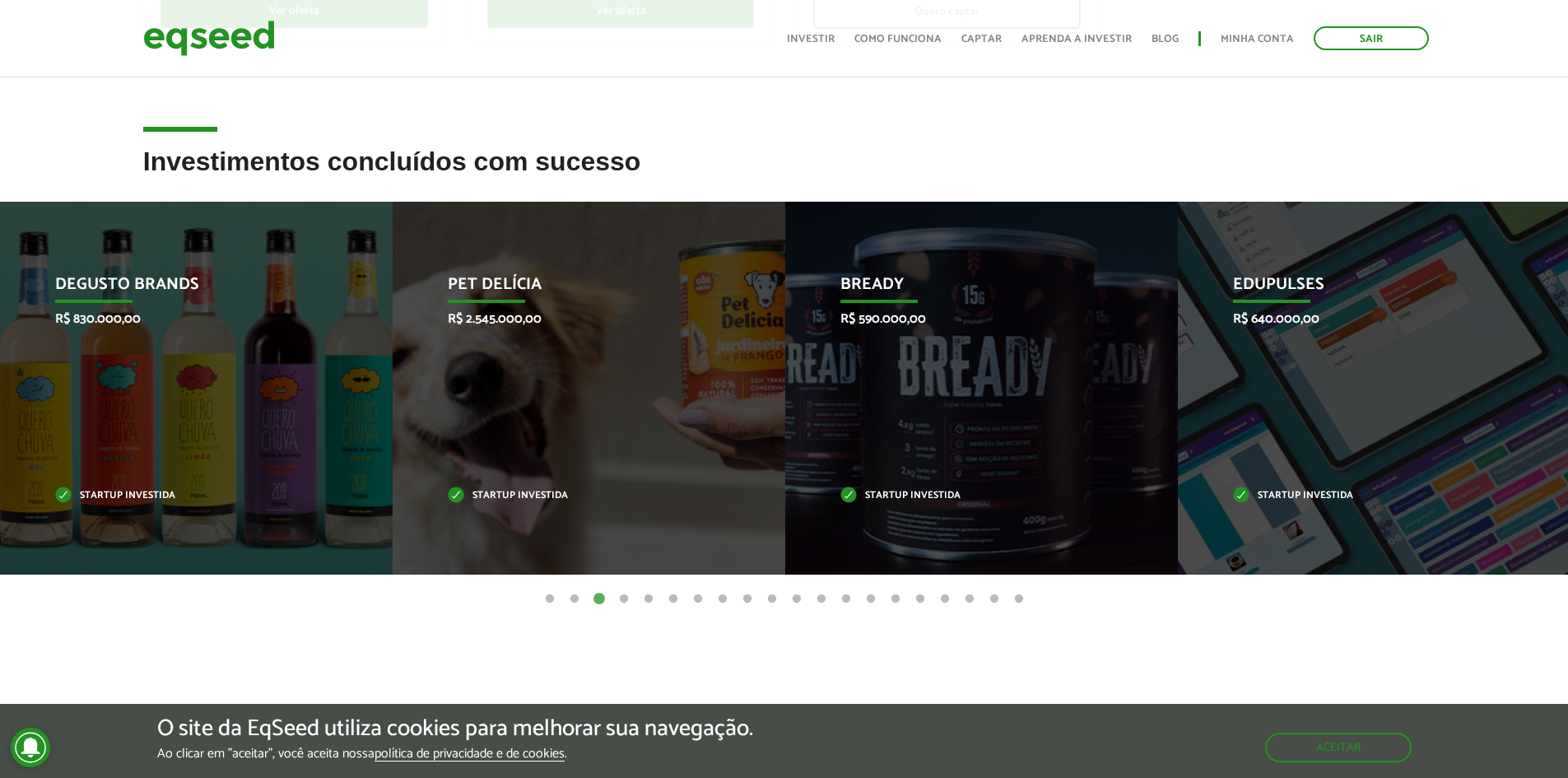
click at [629, 602] on button "4" at bounding box center [624, 599] width 17 height 17
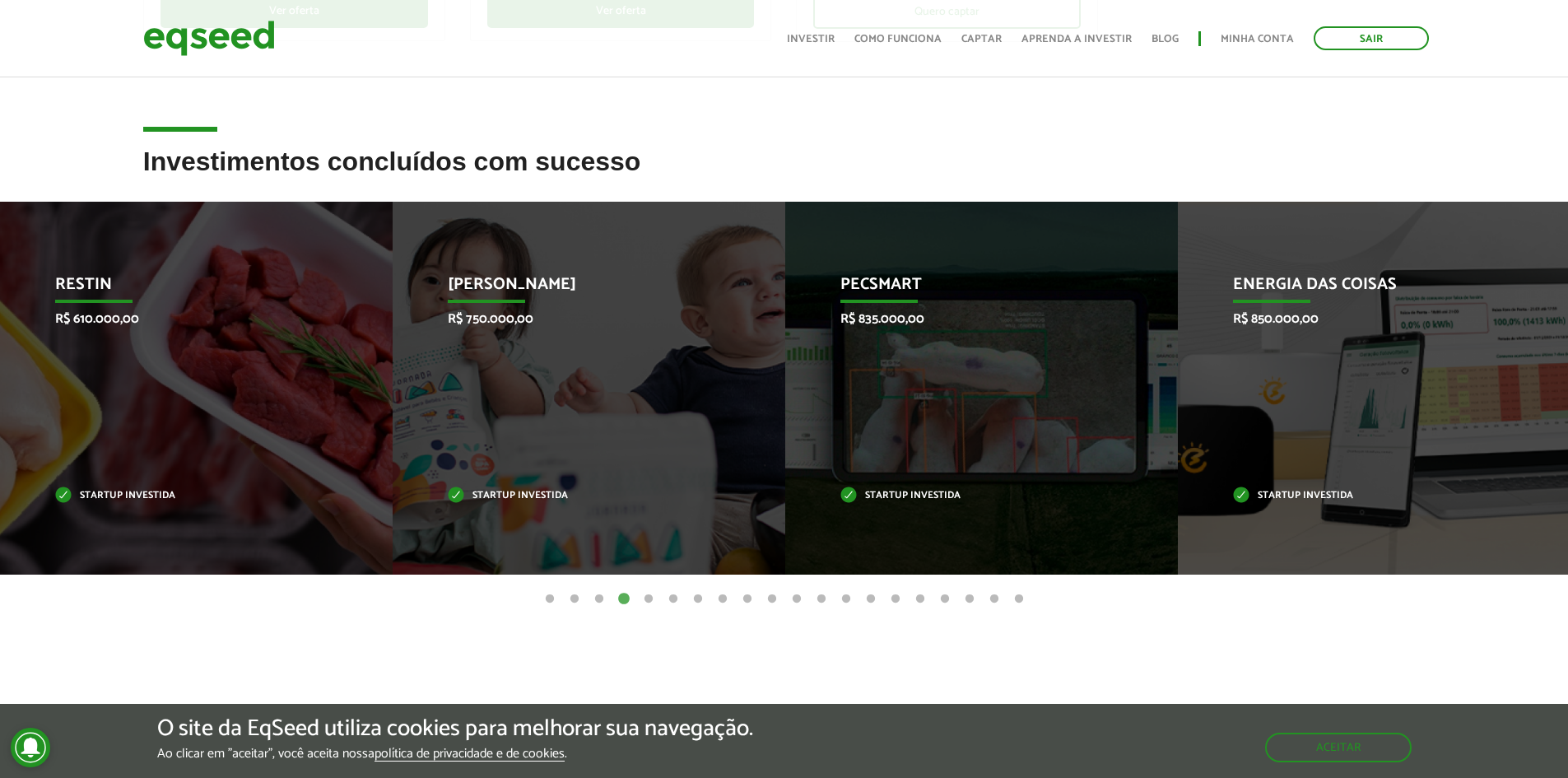
click at [657, 601] on ul "1 2 3 4 5 6 7 8 9 10 11 12 13 14 15 16 17 18 19 20" at bounding box center [784, 599] width 1568 height 18
click at [652, 594] on button "5" at bounding box center [648, 599] width 17 height 17
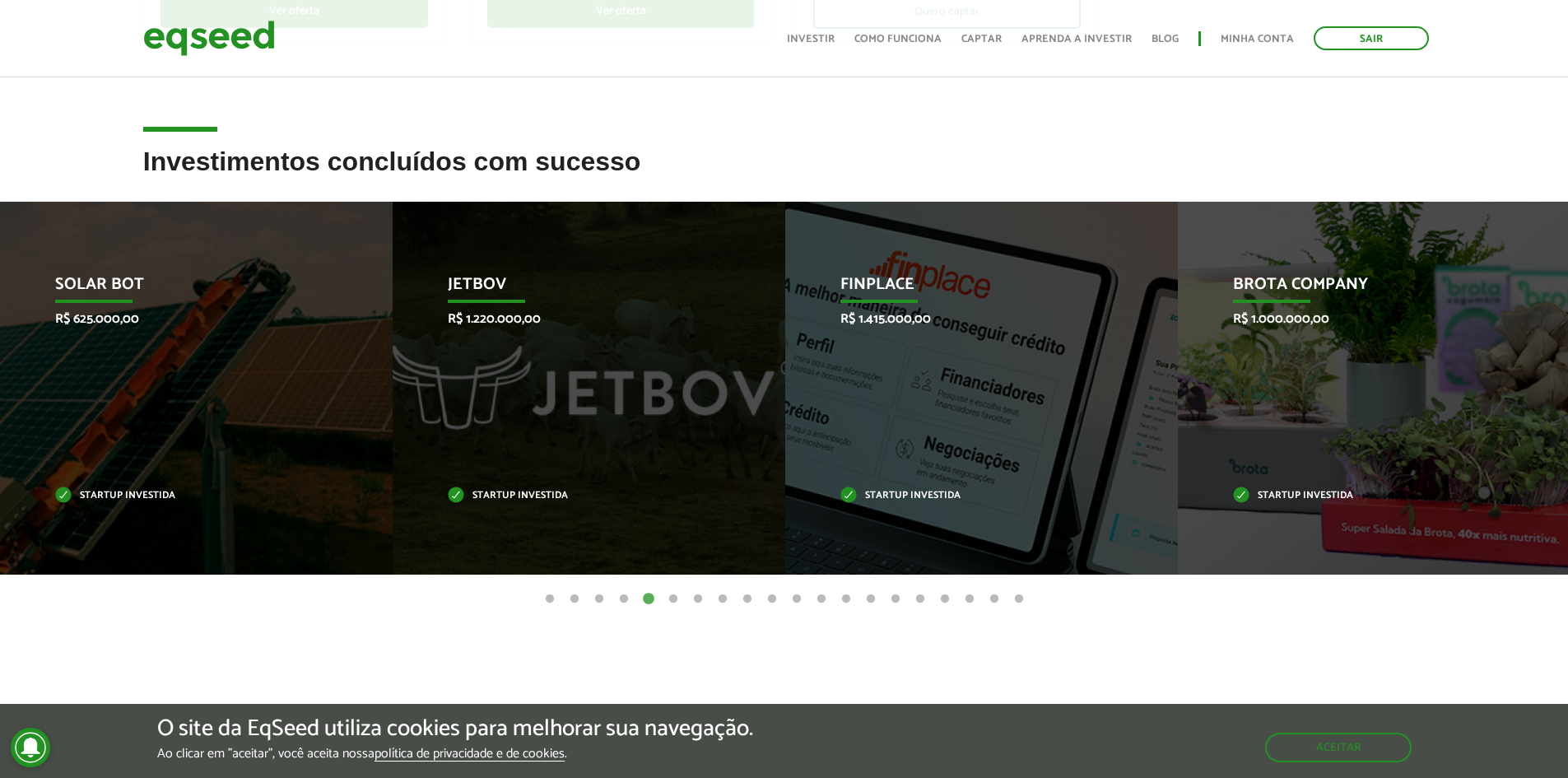
click at [670, 596] on button "6" at bounding box center [673, 599] width 17 height 17
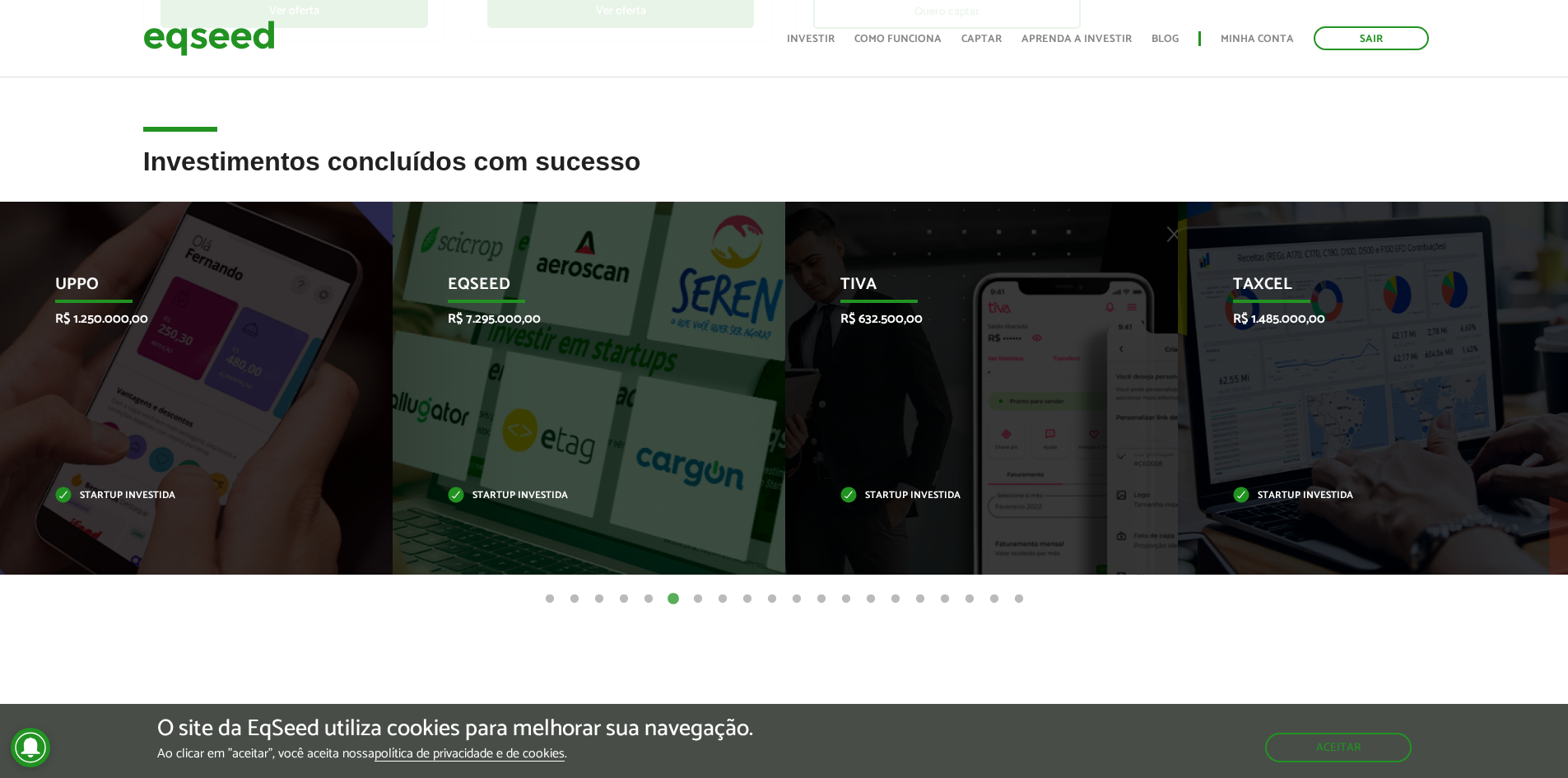
click at [717, 598] on button "8" at bounding box center [723, 599] width 17 height 17
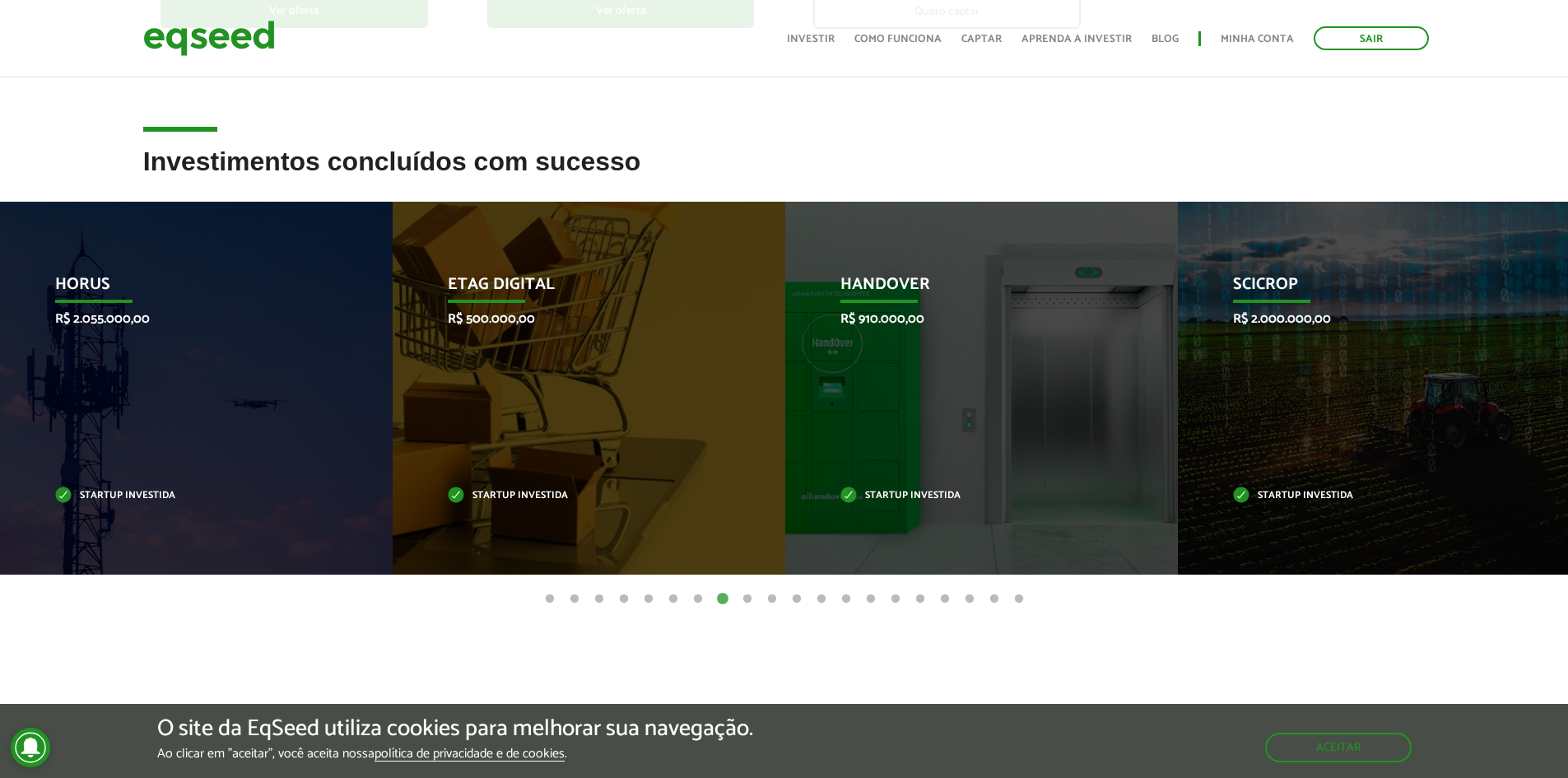
click at [779, 594] on button "10" at bounding box center [772, 599] width 17 height 17
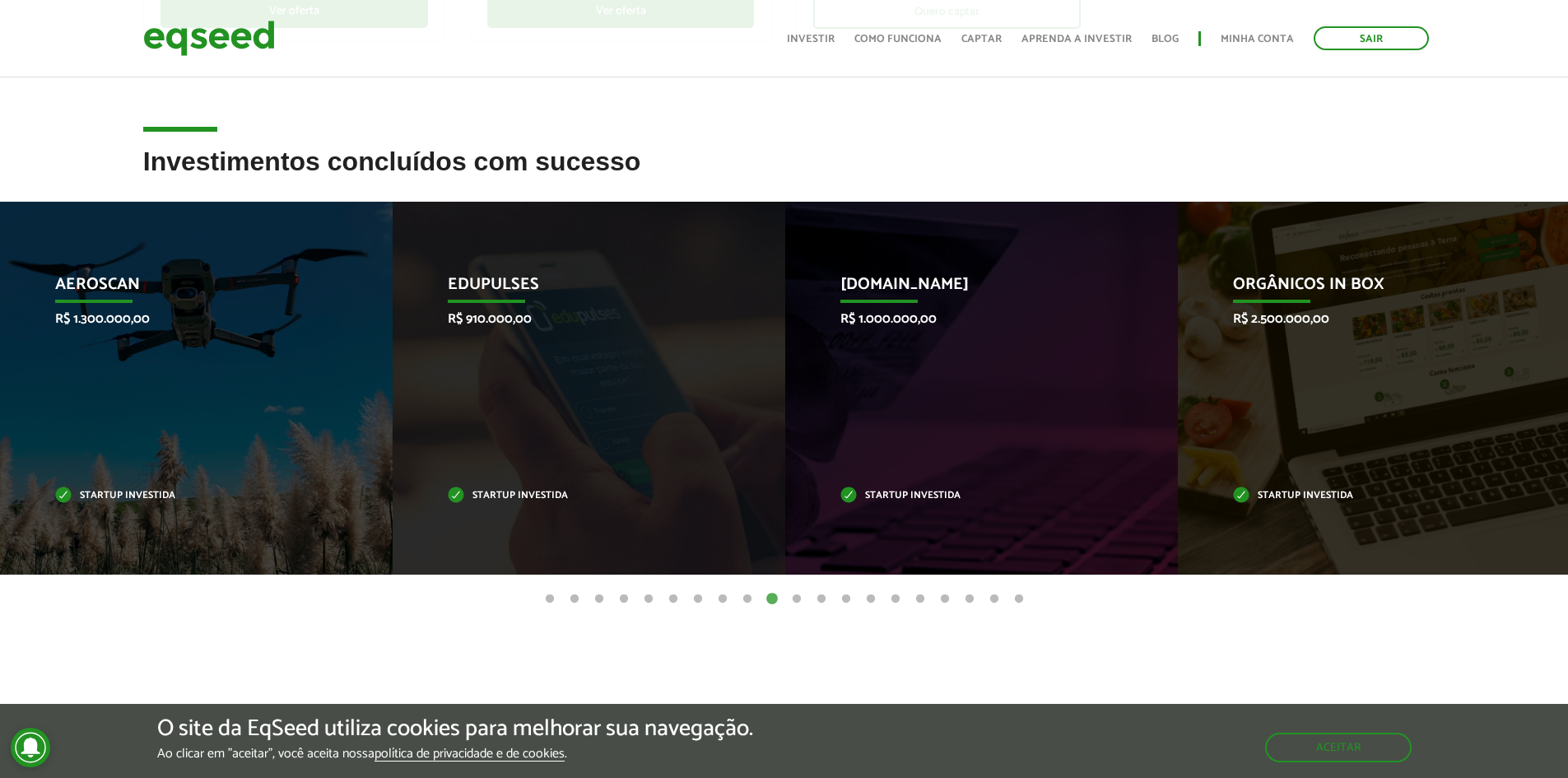
click at [895, 600] on button "15" at bounding box center [896, 599] width 17 height 17
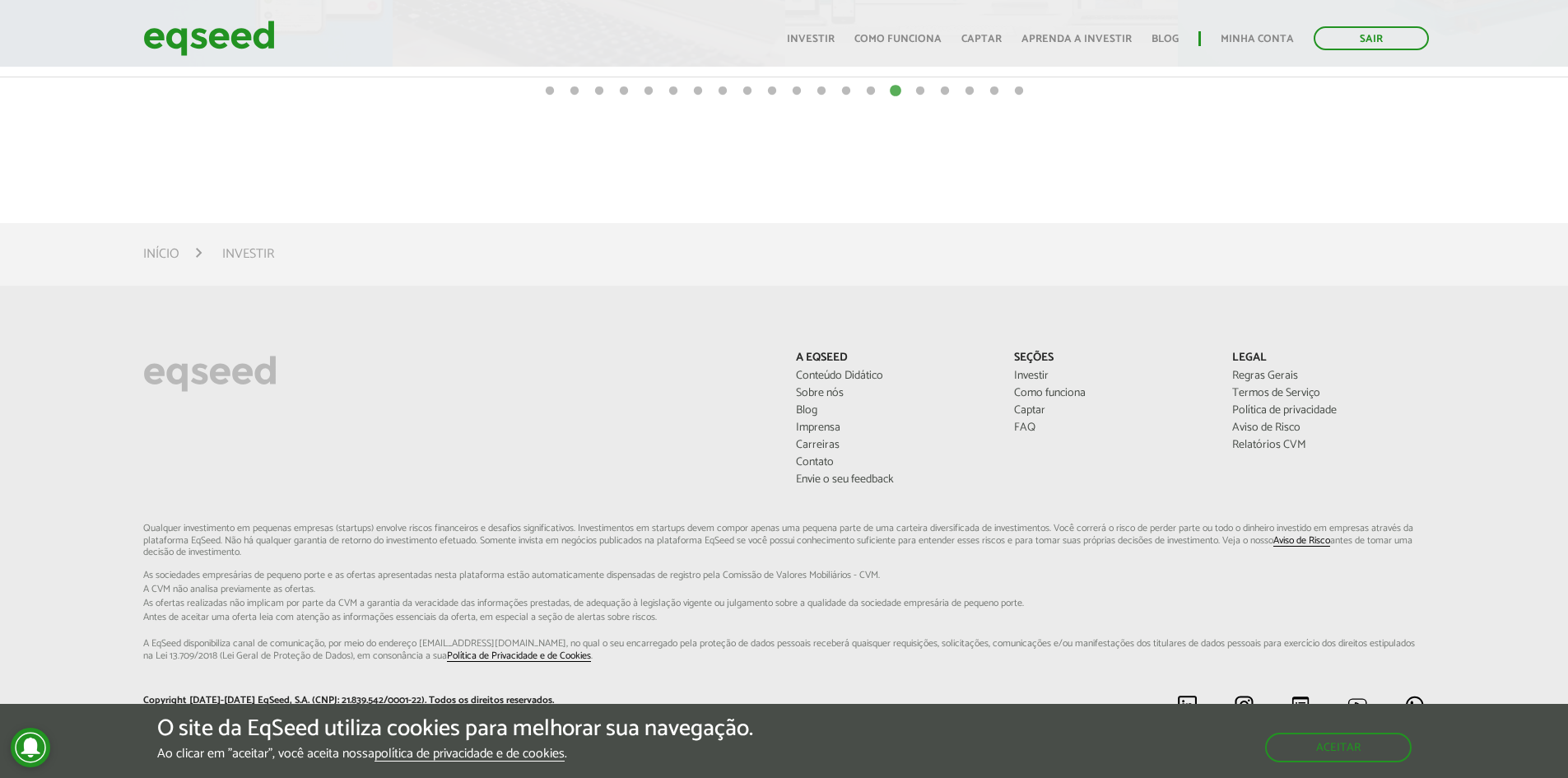
scroll to position [1168, 0]
